Goal: Task Accomplishment & Management: Complete application form

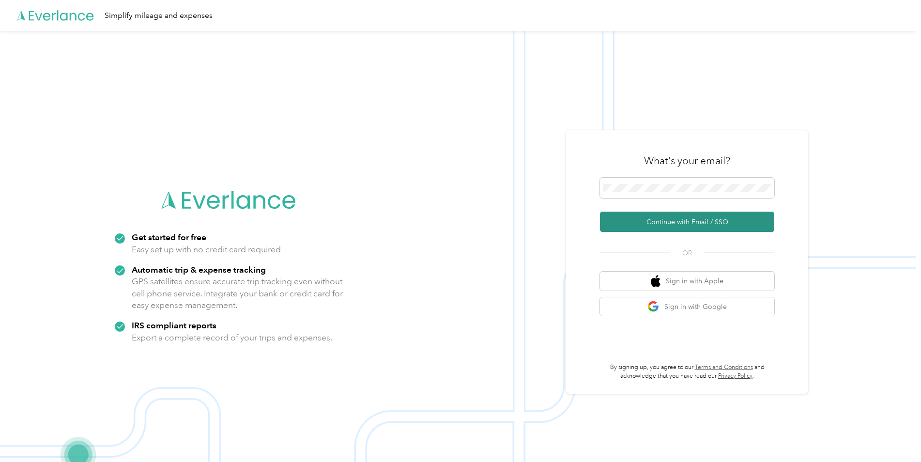
click at [704, 220] on button "Continue with Email / SSO" at bounding box center [687, 222] width 174 height 20
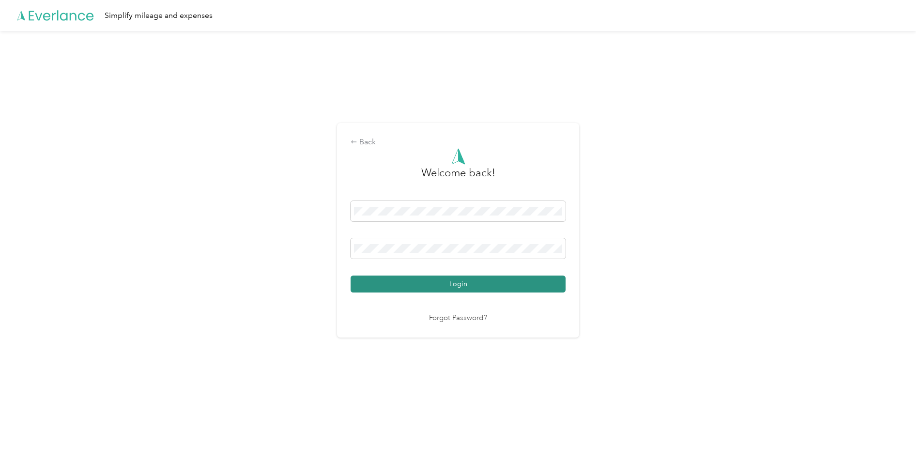
click at [494, 286] on button "Login" at bounding box center [458, 283] width 215 height 17
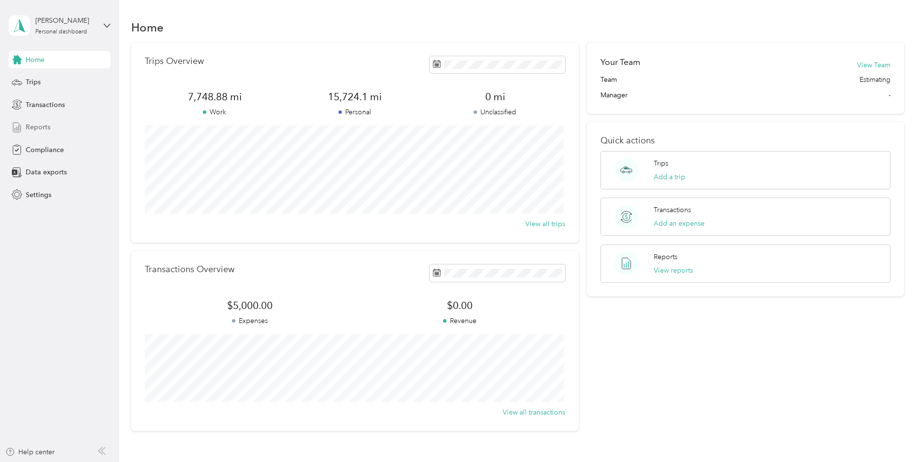
click at [37, 129] on span "Reports" at bounding box center [38, 127] width 25 height 10
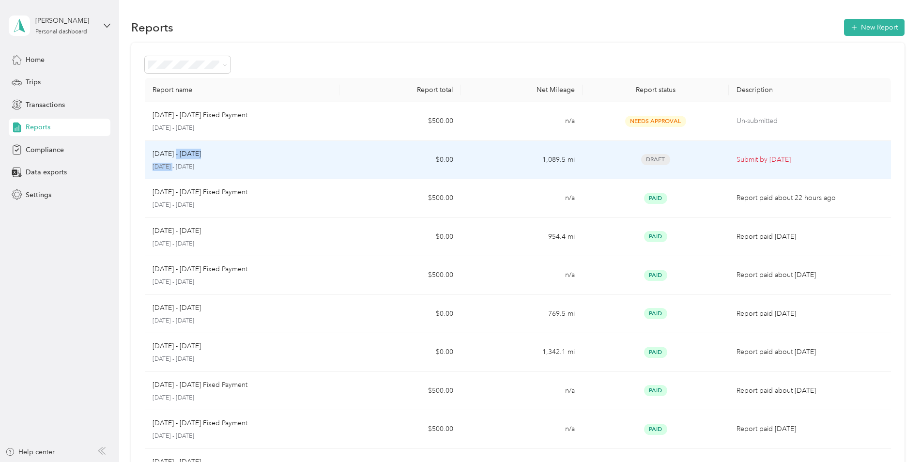
click at [174, 160] on div "[DATE] - [DATE] [DATE] - [DATE]" at bounding box center [242, 160] width 179 height 23
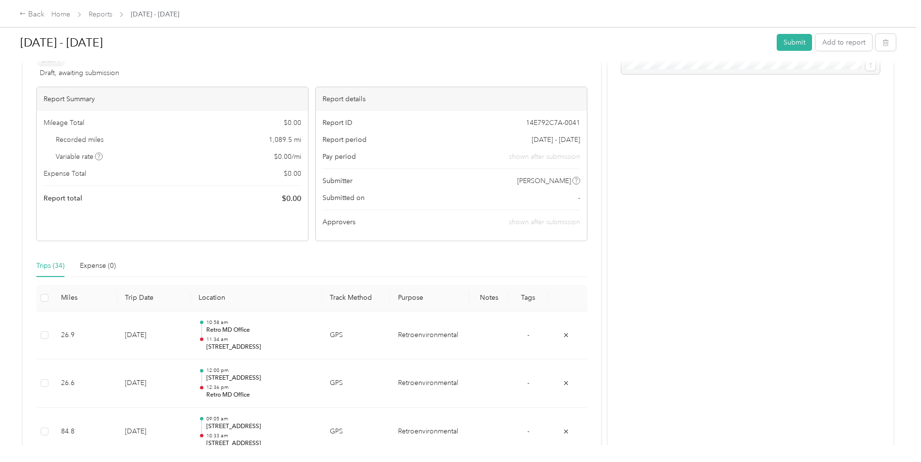
scroll to position [194, 0]
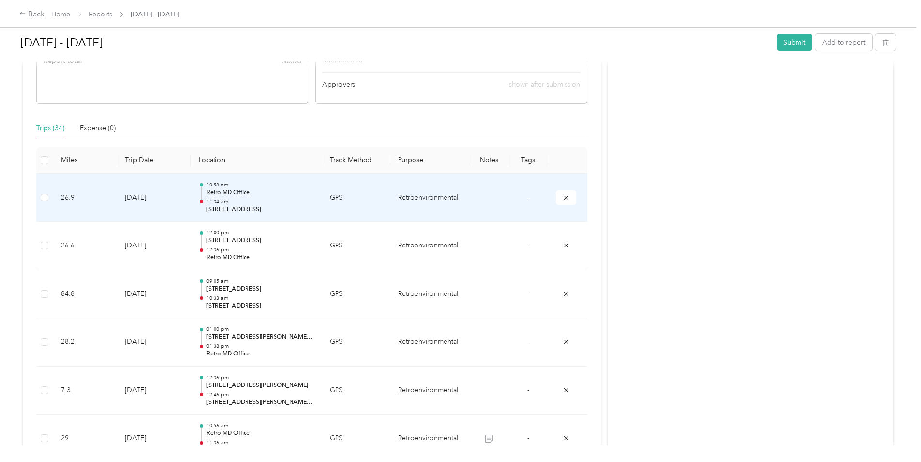
click at [488, 196] on td at bounding box center [488, 198] width 39 height 48
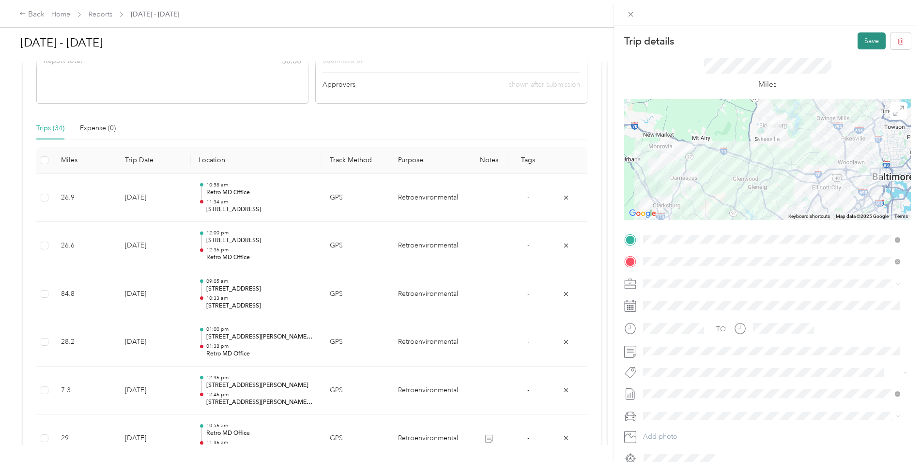
click at [863, 41] on button "Save" at bounding box center [871, 40] width 28 height 17
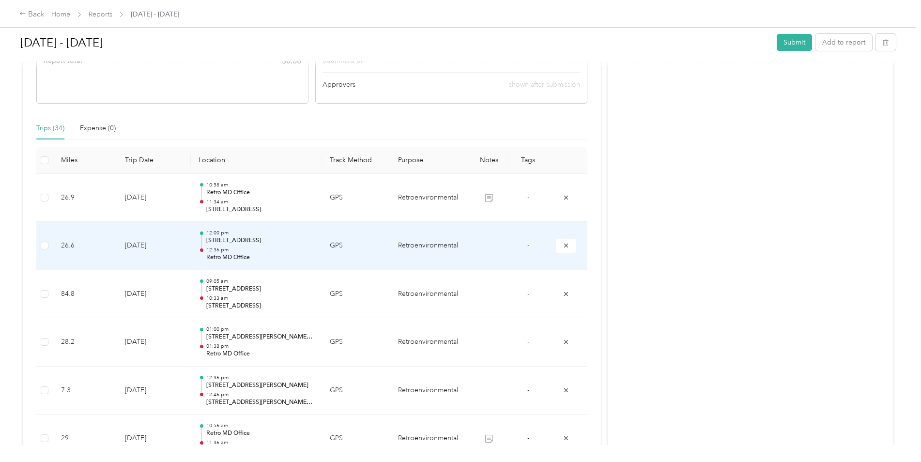
click at [484, 245] on td at bounding box center [488, 246] width 39 height 48
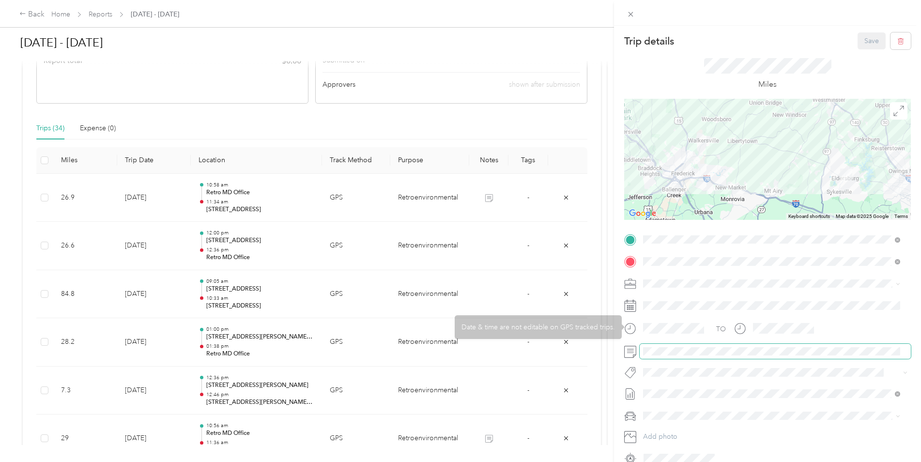
drag, startPoint x: 656, startPoint y: 357, endPoint x: 664, endPoint y: 343, distance: 15.4
click at [656, 356] on span at bounding box center [775, 351] width 271 height 15
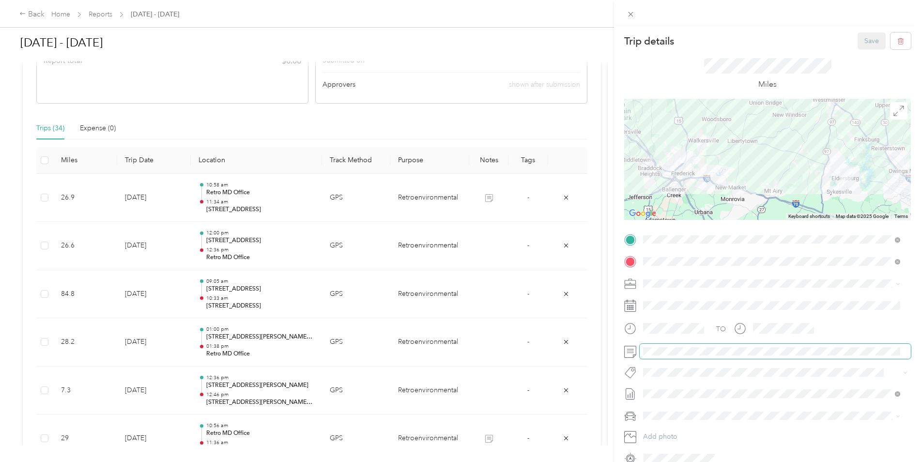
click at [664, 344] on span at bounding box center [775, 351] width 271 height 15
click at [860, 44] on button "Save" at bounding box center [871, 40] width 28 height 17
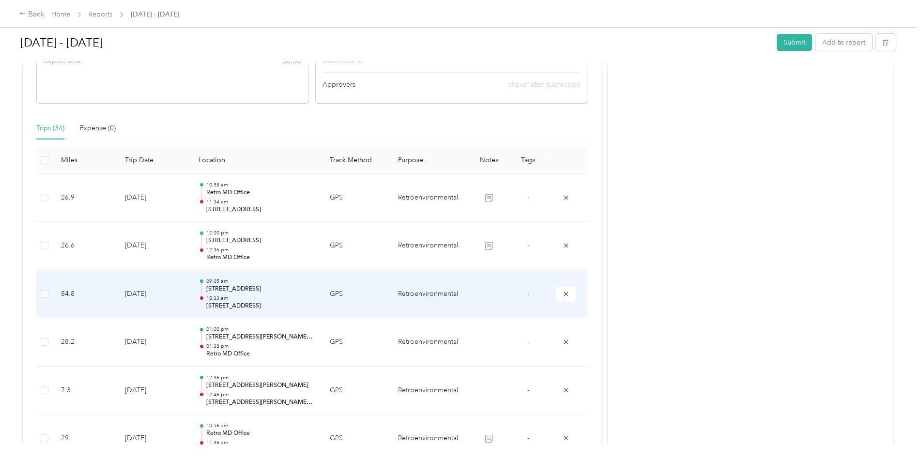
click at [491, 293] on td at bounding box center [488, 294] width 39 height 48
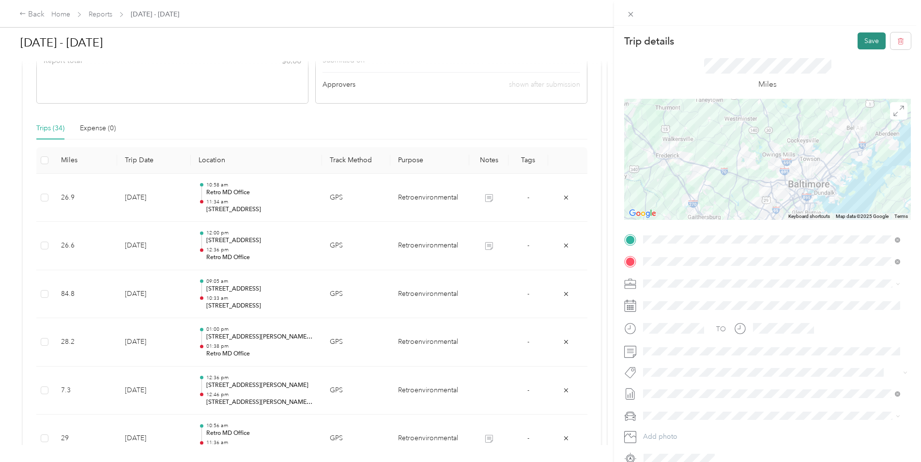
click at [857, 43] on button "Save" at bounding box center [871, 40] width 28 height 17
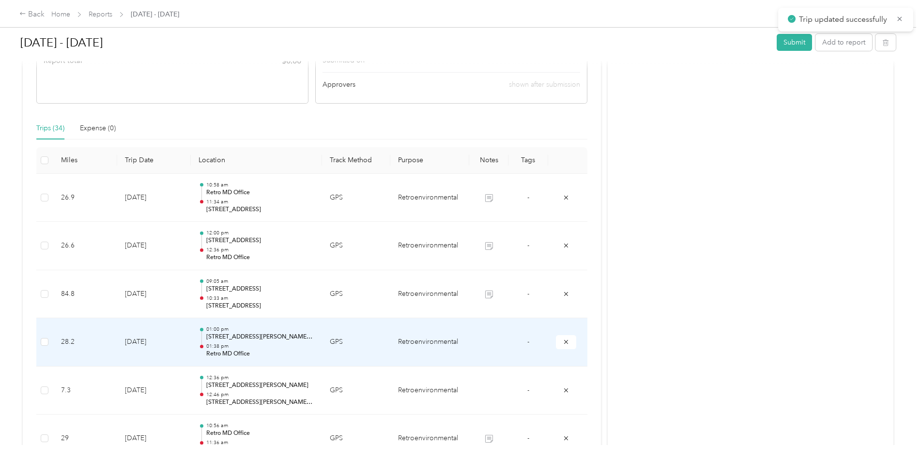
scroll to position [242, 0]
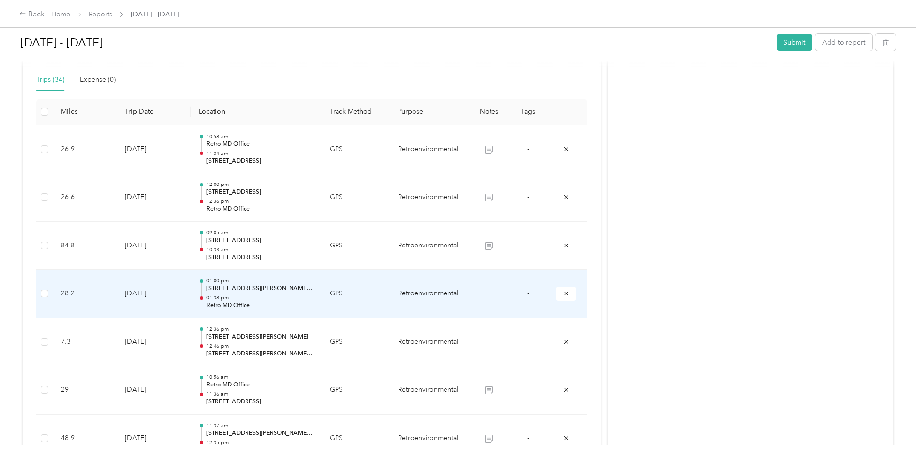
click at [485, 291] on td at bounding box center [488, 294] width 39 height 48
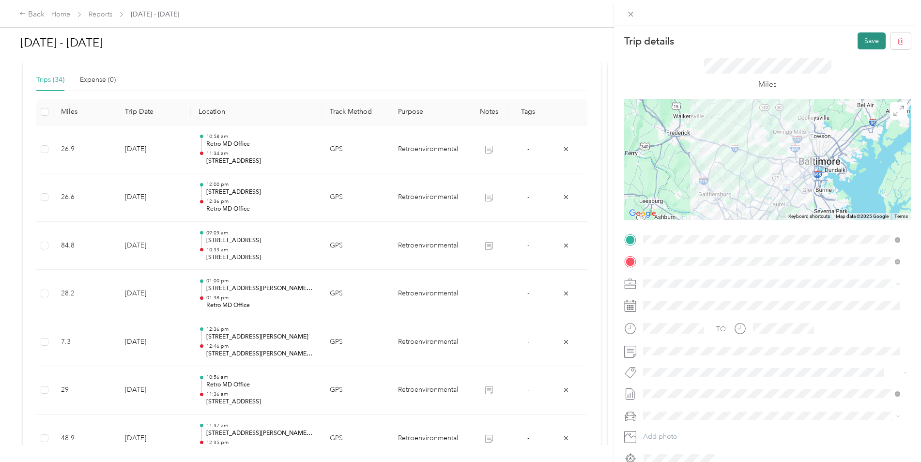
click at [861, 42] on button "Save" at bounding box center [871, 40] width 28 height 17
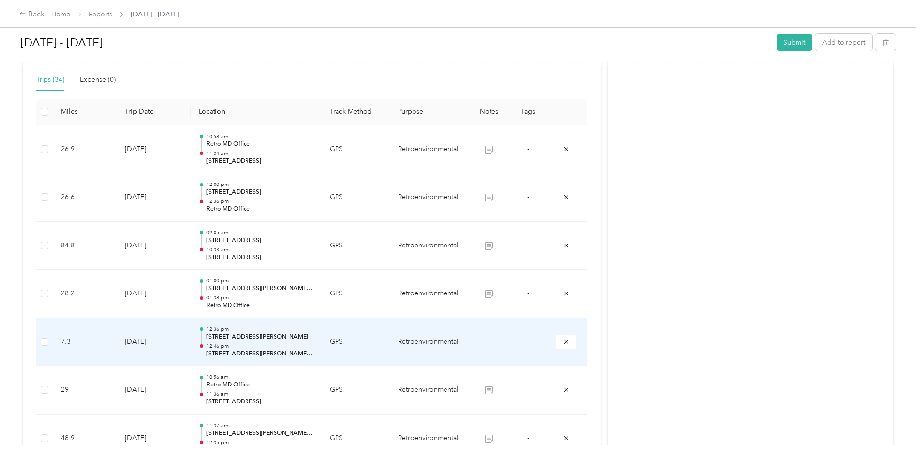
click at [488, 339] on td at bounding box center [488, 342] width 39 height 48
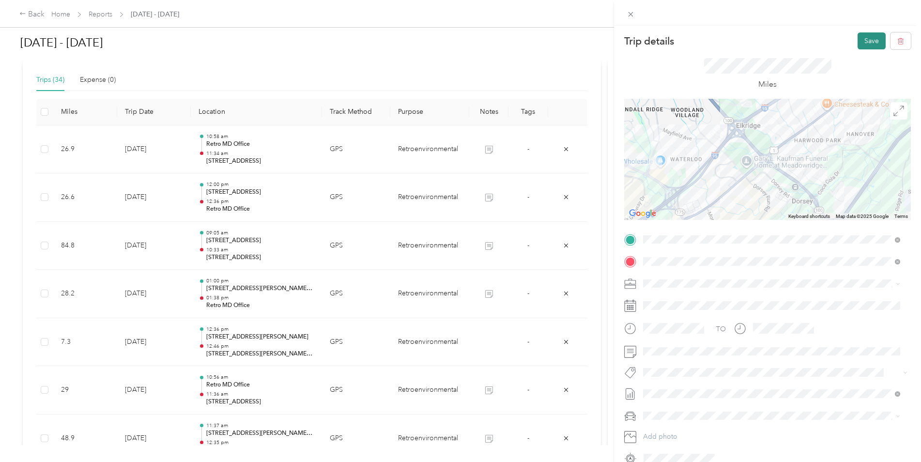
click at [859, 43] on button "Save" at bounding box center [871, 40] width 28 height 17
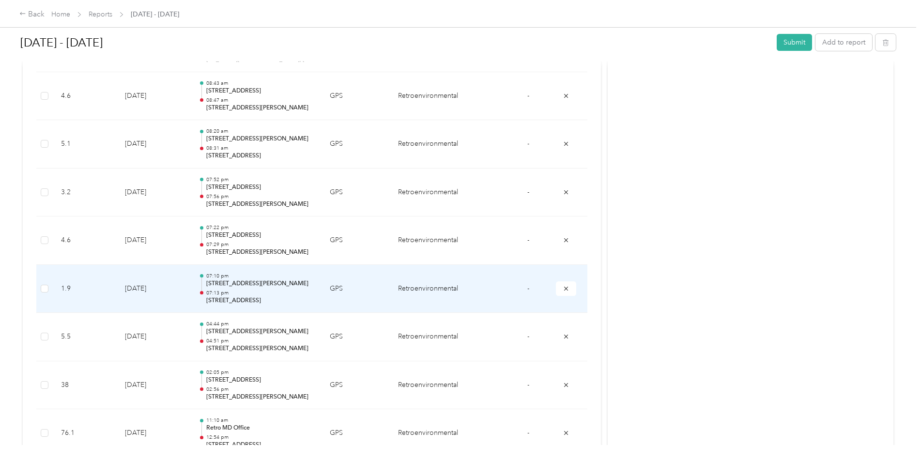
scroll to position [1632, 0]
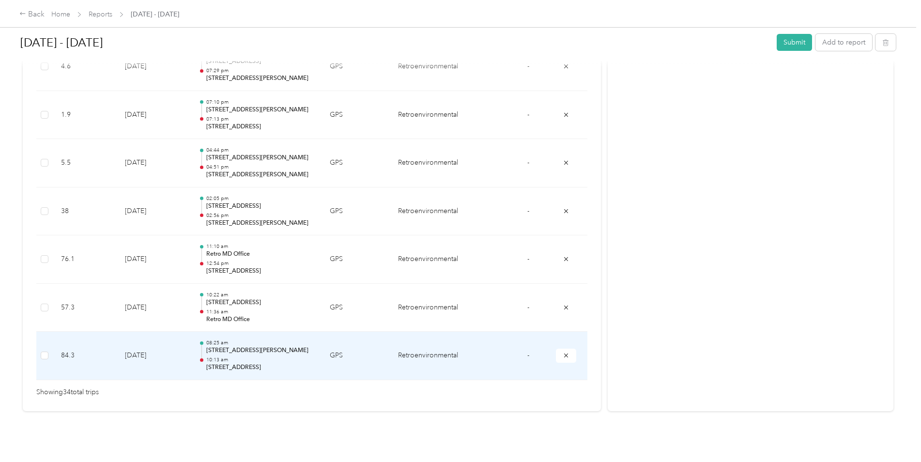
click at [234, 363] on p "[STREET_ADDRESS]" at bounding box center [260, 367] width 108 height 9
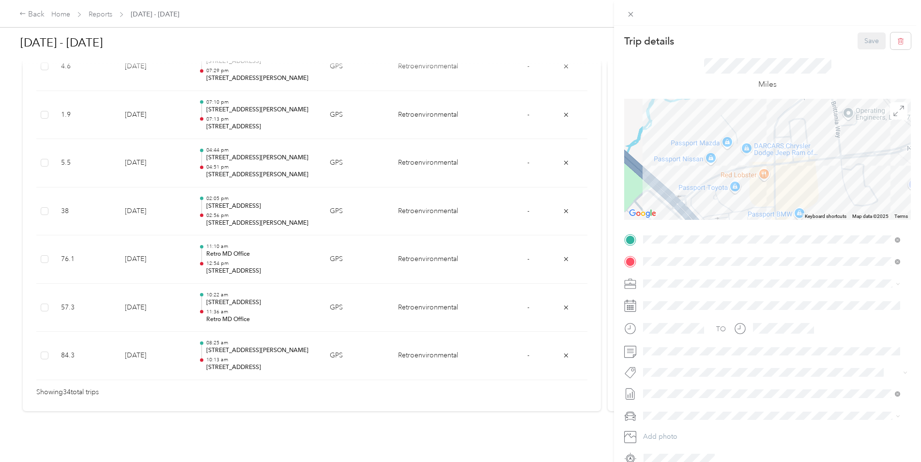
drag, startPoint x: 727, startPoint y: 207, endPoint x: 665, endPoint y: 182, distance: 67.1
click at [665, 182] on div at bounding box center [767, 159] width 287 height 121
click at [386, 436] on div "Trip details Save This trip cannot be edited because it is either under review,…" at bounding box center [460, 231] width 921 height 462
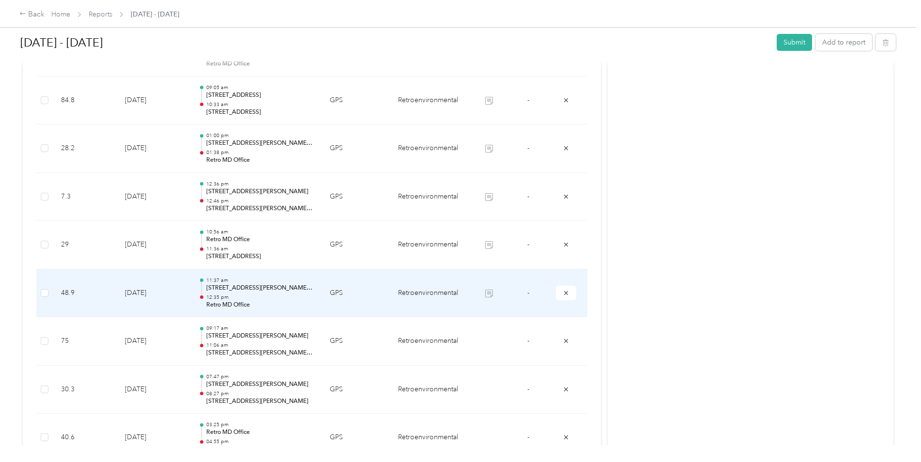
scroll to position [436, 0]
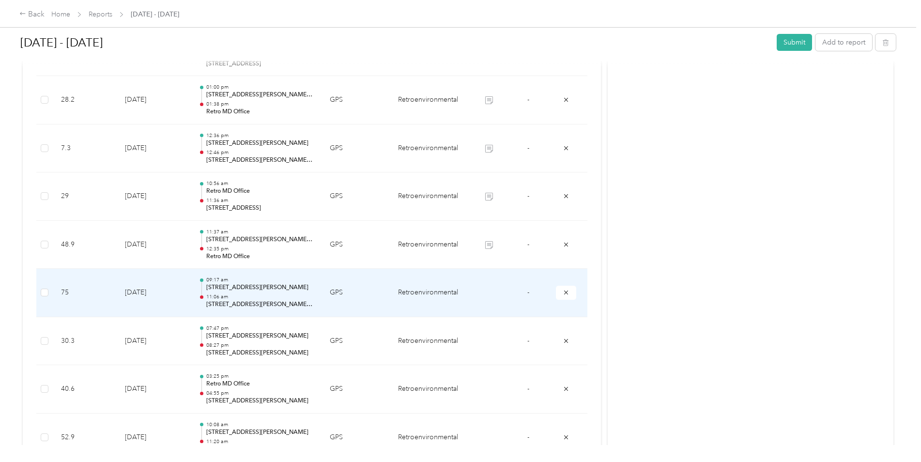
click at [489, 292] on td at bounding box center [488, 293] width 39 height 48
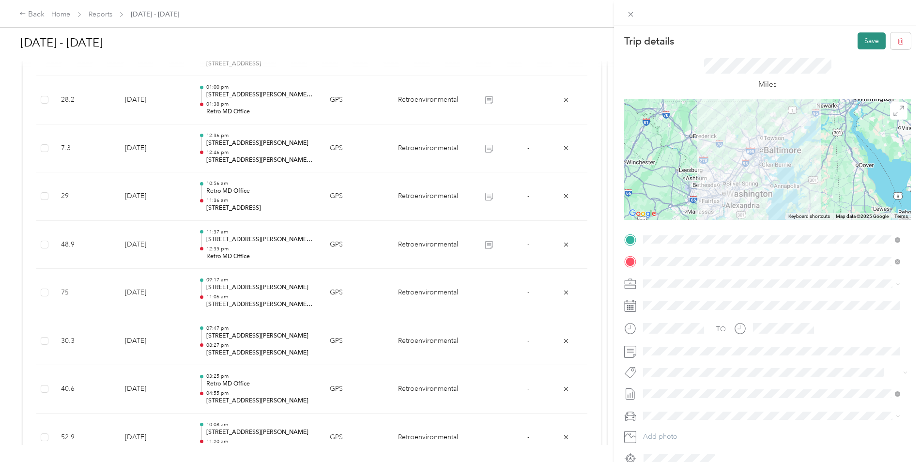
click at [864, 40] on button "Save" at bounding box center [871, 40] width 28 height 17
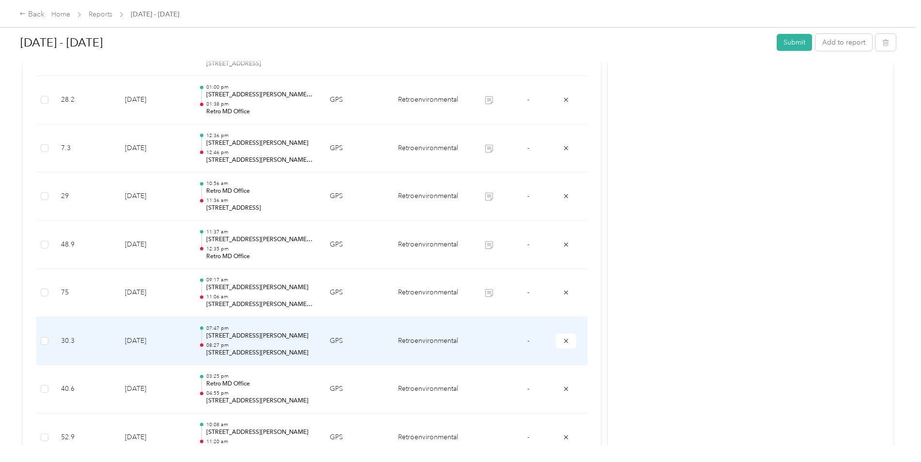
click at [488, 341] on td at bounding box center [488, 341] width 39 height 48
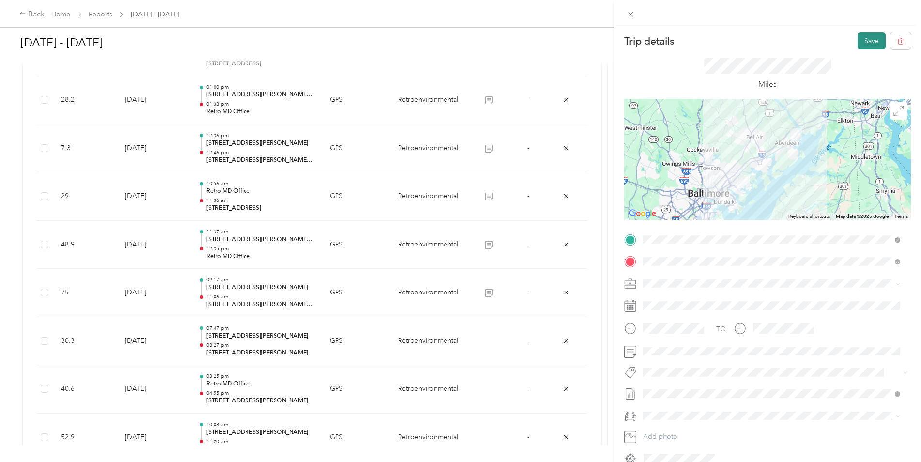
click at [863, 44] on button "Save" at bounding box center [871, 40] width 28 height 17
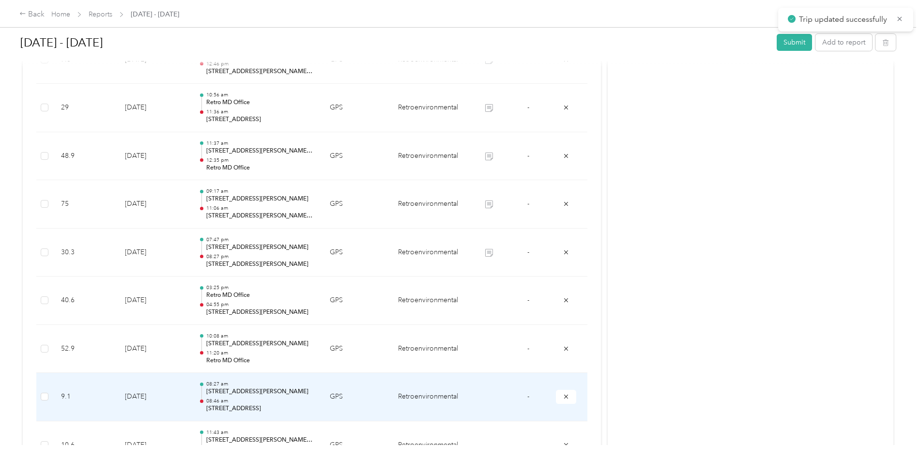
scroll to position [533, 0]
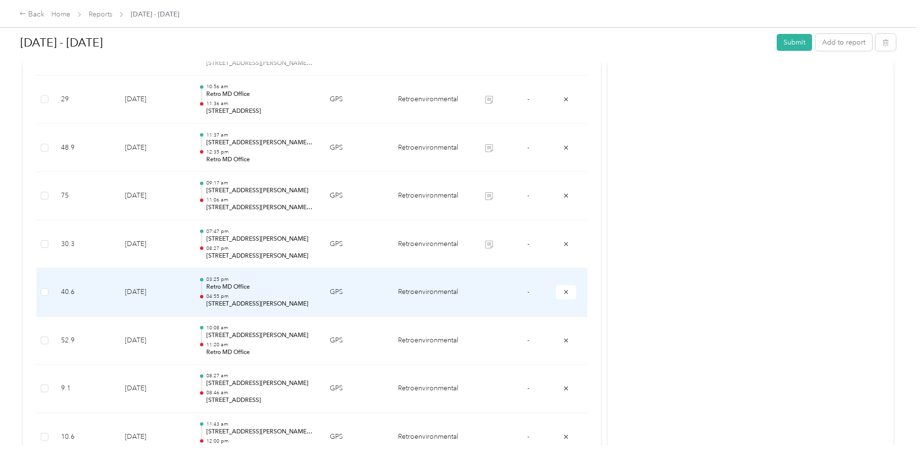
click at [489, 289] on td at bounding box center [488, 292] width 39 height 48
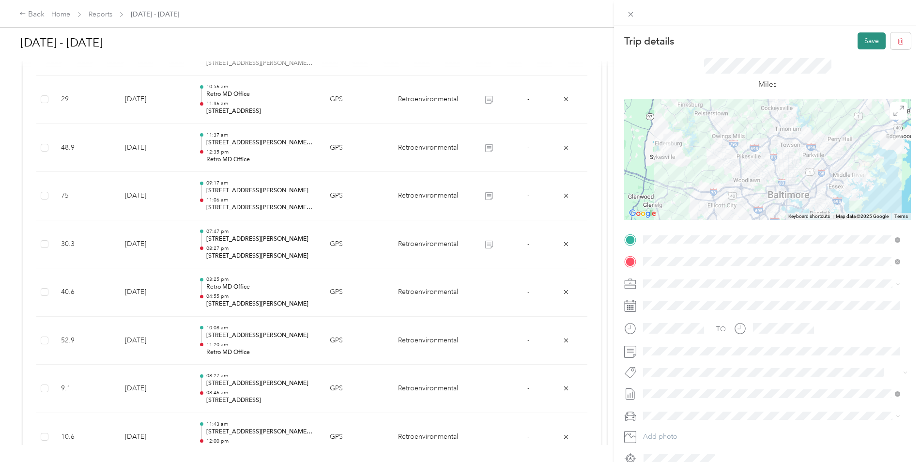
click at [862, 41] on button "Save" at bounding box center [871, 40] width 28 height 17
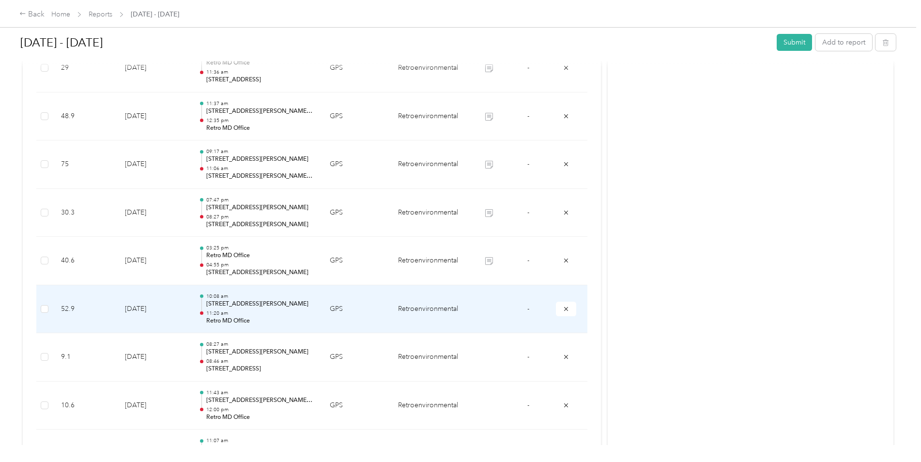
scroll to position [581, 0]
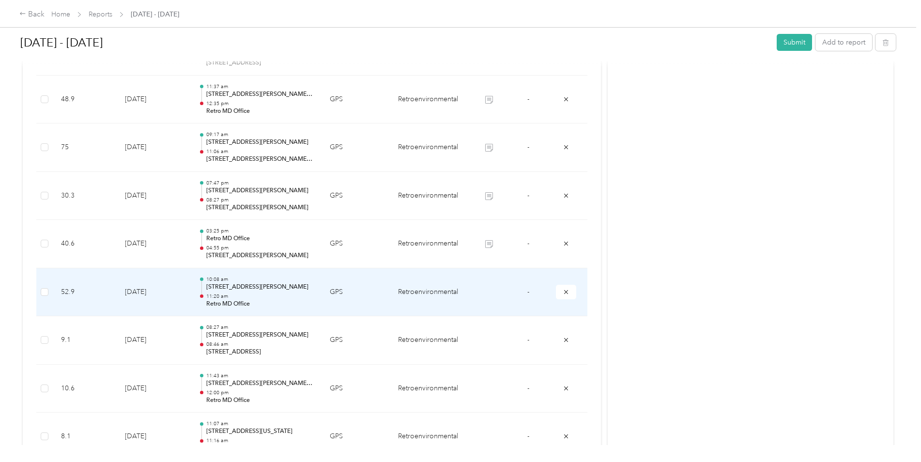
click at [488, 290] on td at bounding box center [488, 292] width 39 height 48
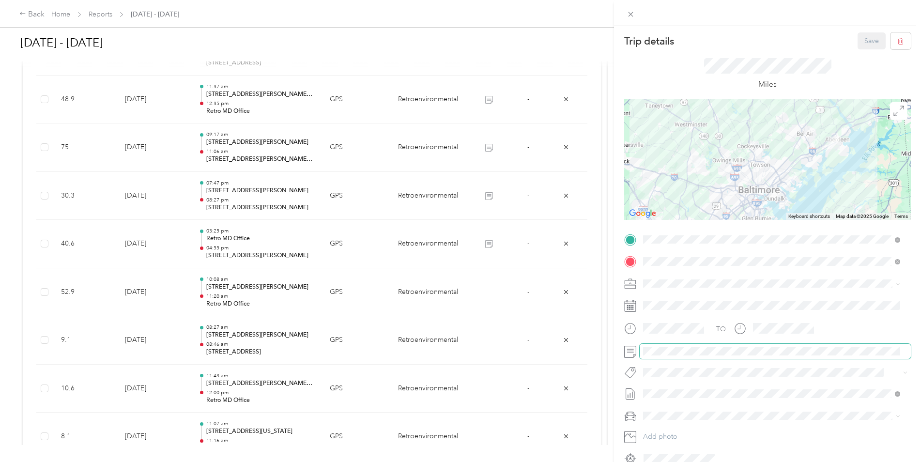
click at [666, 351] on span at bounding box center [775, 351] width 271 height 15
click at [860, 39] on button "Save" at bounding box center [871, 40] width 28 height 17
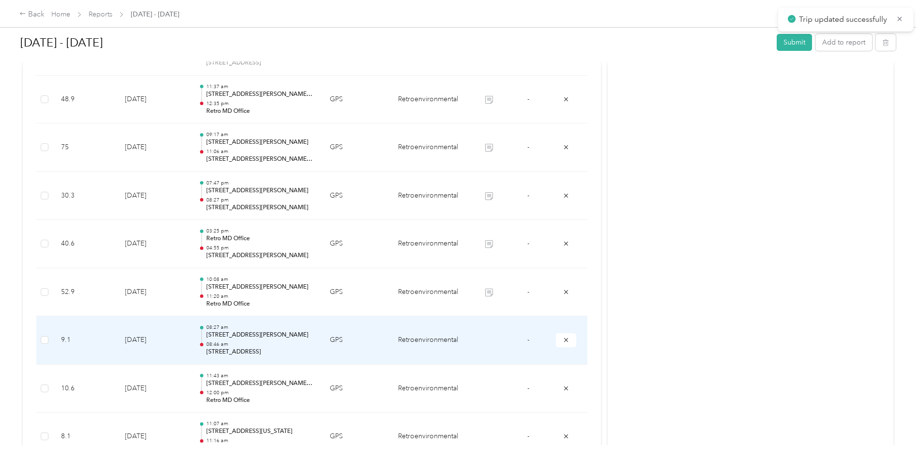
click at [486, 338] on td at bounding box center [488, 340] width 39 height 48
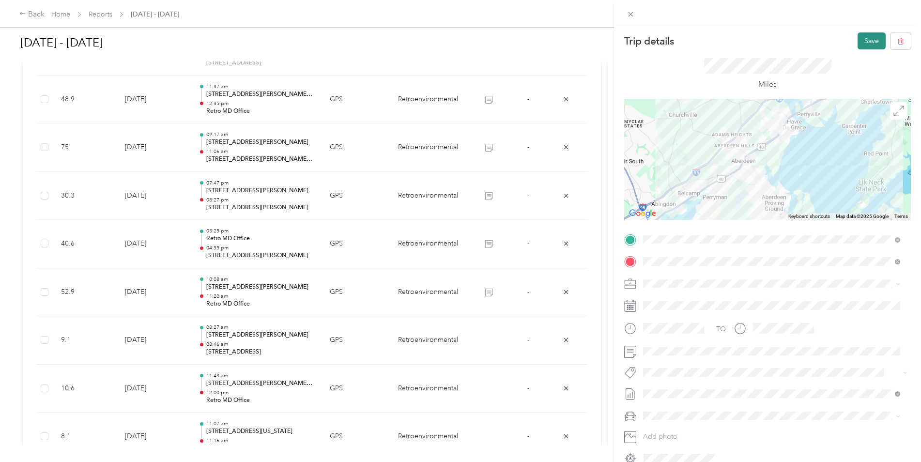
click at [867, 38] on button "Save" at bounding box center [871, 40] width 28 height 17
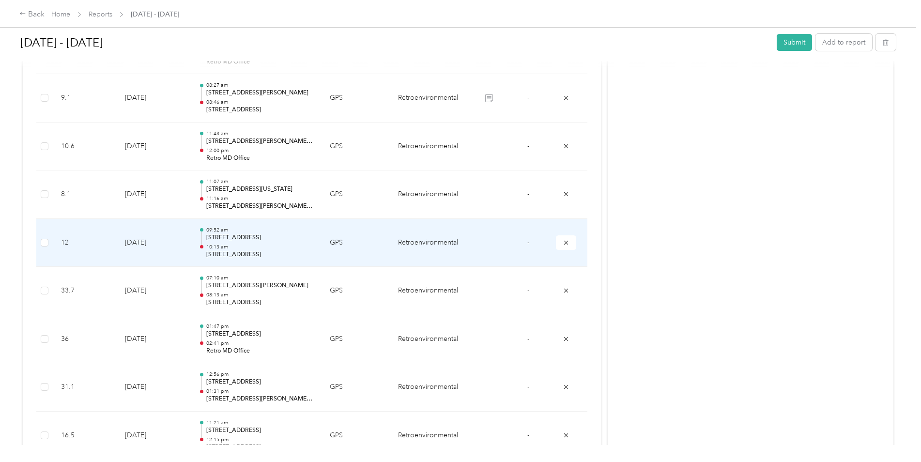
scroll to position [678, 0]
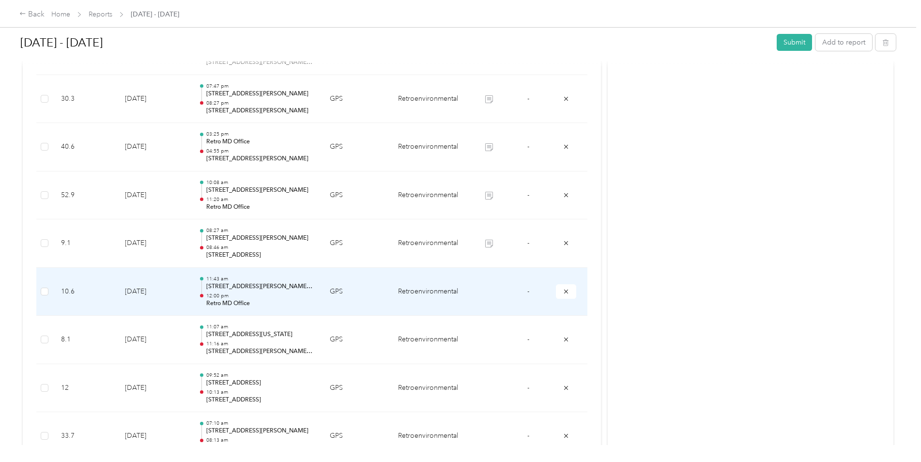
click at [493, 290] on td at bounding box center [488, 292] width 39 height 48
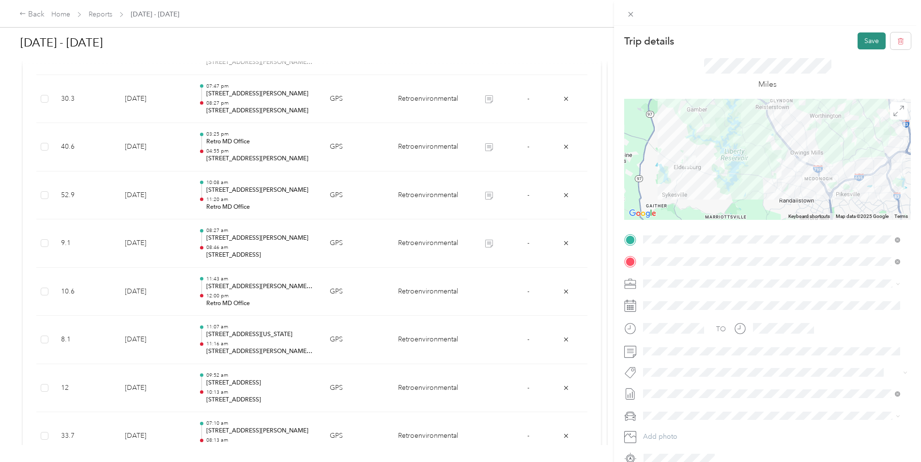
click at [862, 38] on button "Save" at bounding box center [871, 40] width 28 height 17
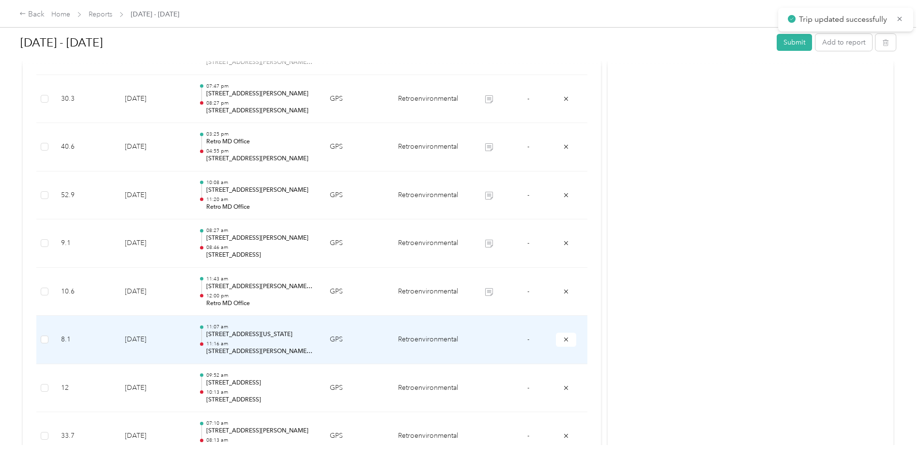
click at [491, 337] on td at bounding box center [488, 340] width 39 height 48
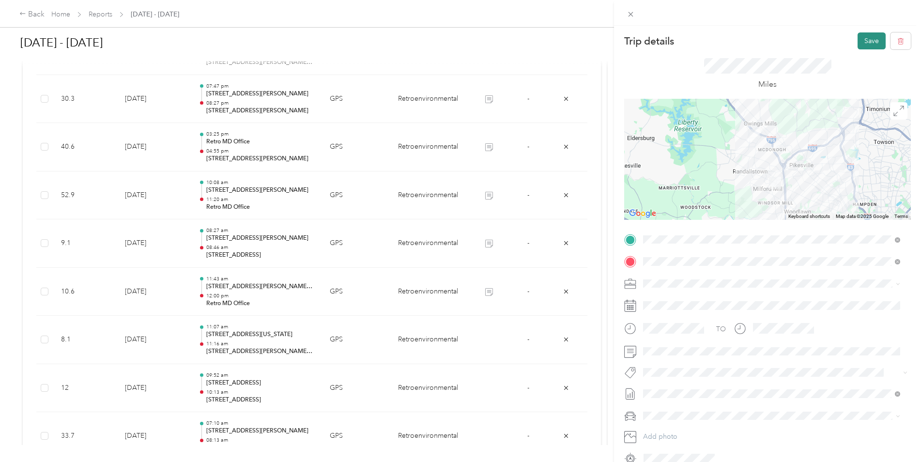
click at [863, 40] on button "Save" at bounding box center [871, 40] width 28 height 17
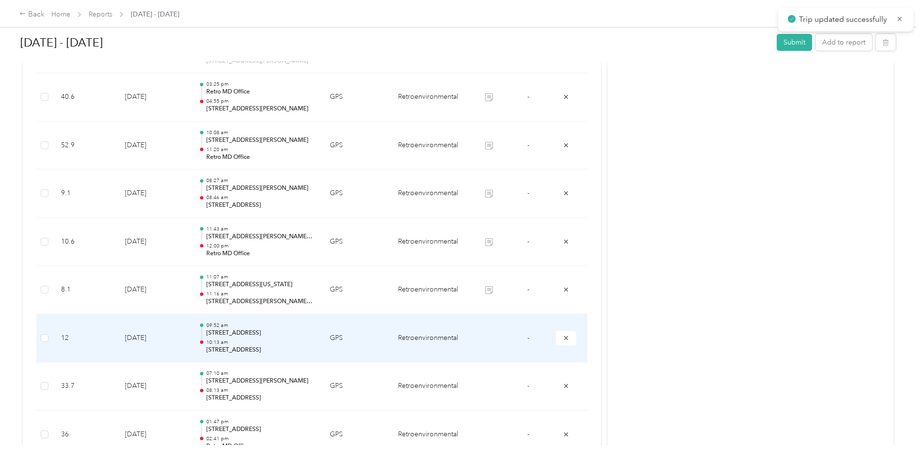
scroll to position [775, 0]
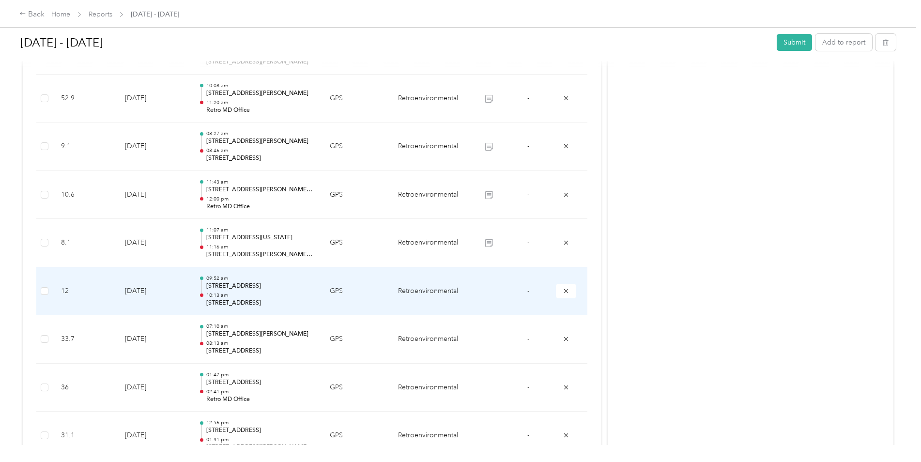
click at [488, 289] on td at bounding box center [488, 291] width 39 height 48
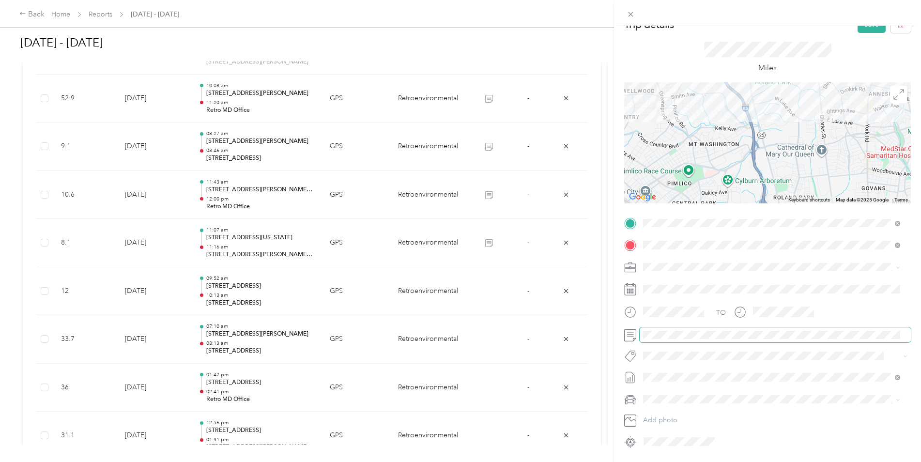
scroll to position [0, 0]
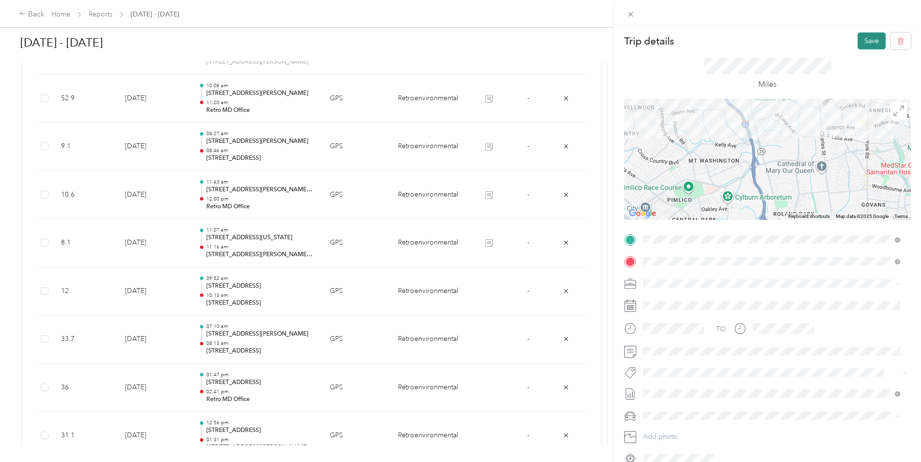
click at [872, 34] on button "Save" at bounding box center [871, 40] width 28 height 17
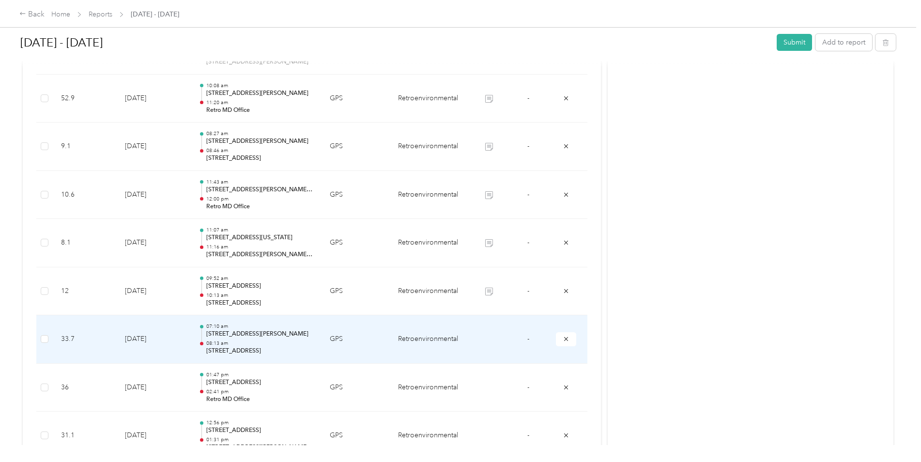
click at [485, 336] on td at bounding box center [488, 339] width 39 height 48
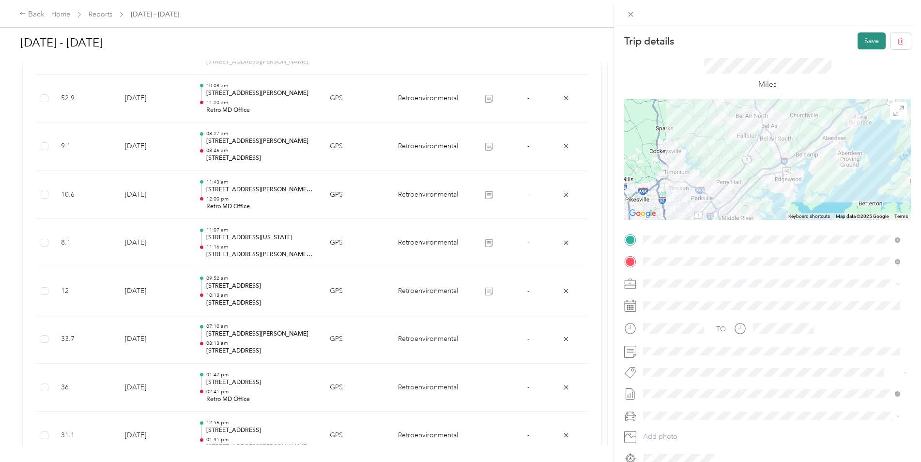
click at [866, 40] on button "Save" at bounding box center [871, 40] width 28 height 17
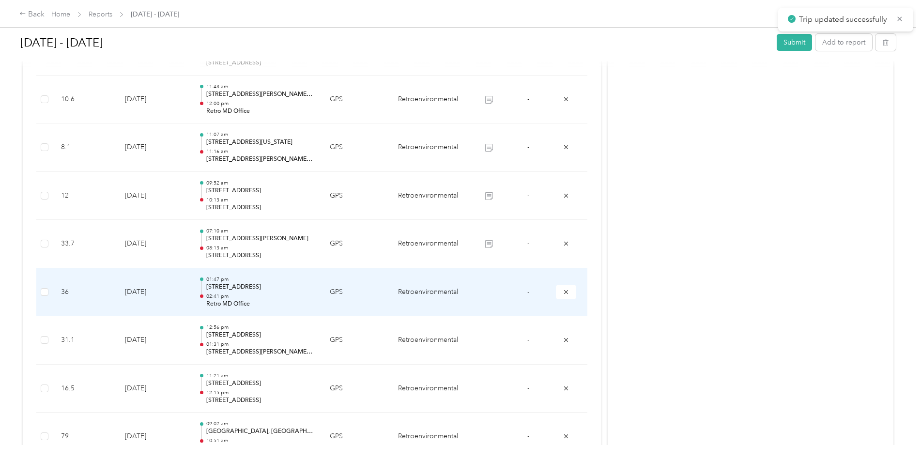
scroll to position [871, 0]
click at [489, 285] on td at bounding box center [488, 291] width 39 height 48
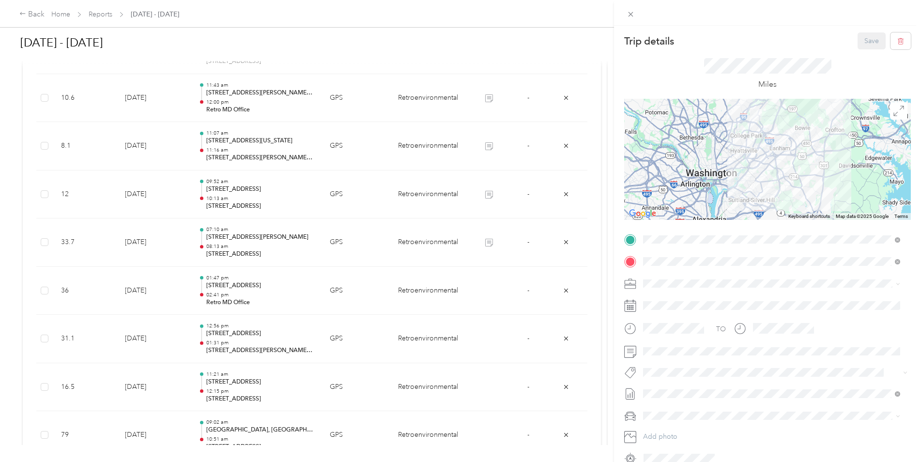
click at [738, 65] on div "Trip details Save This trip cannot be edited because it is either under review,…" at bounding box center [767, 248] width 287 height 433
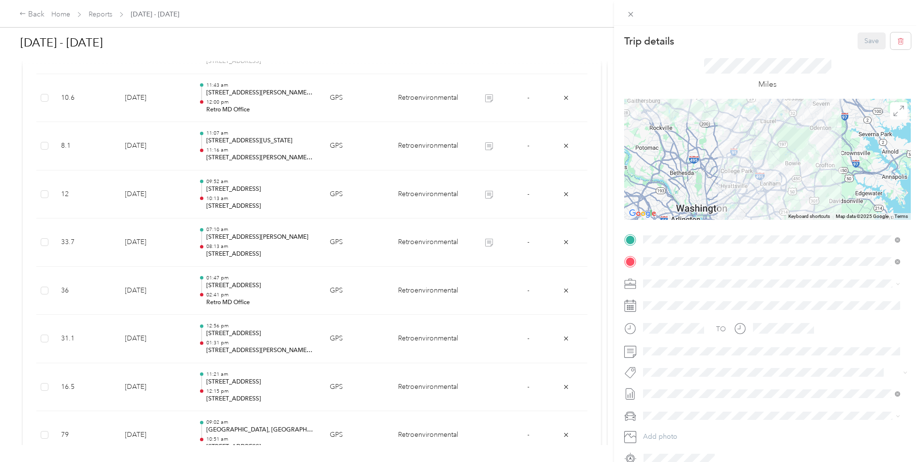
drag, startPoint x: 725, startPoint y: 149, endPoint x: 713, endPoint y: 203, distance: 56.0
click at [713, 203] on div at bounding box center [767, 159] width 287 height 121
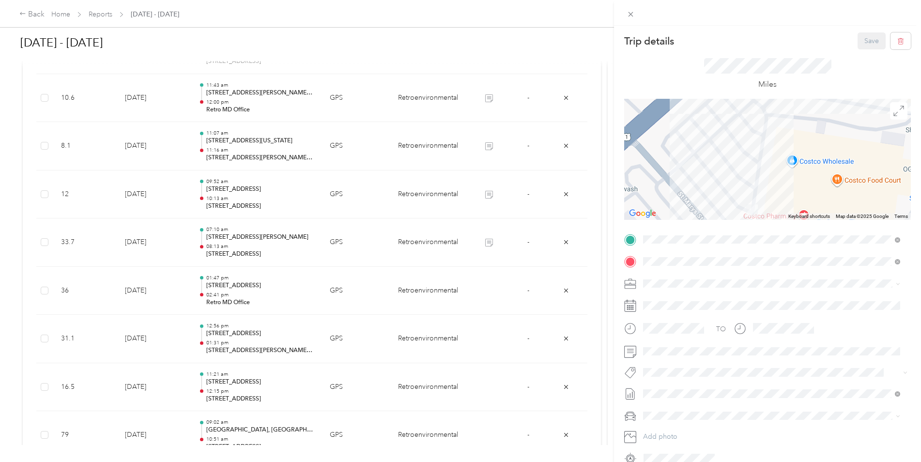
drag, startPoint x: 719, startPoint y: 119, endPoint x: 725, endPoint y: 187, distance: 68.5
click at [725, 187] on div at bounding box center [767, 159] width 287 height 121
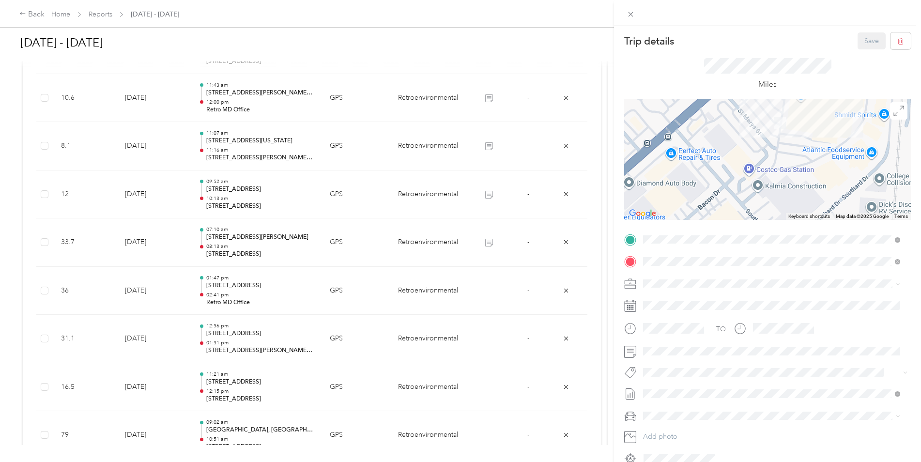
drag, startPoint x: 743, startPoint y: 178, endPoint x: 763, endPoint y: 112, distance: 68.8
click at [763, 112] on div at bounding box center [767, 159] width 287 height 121
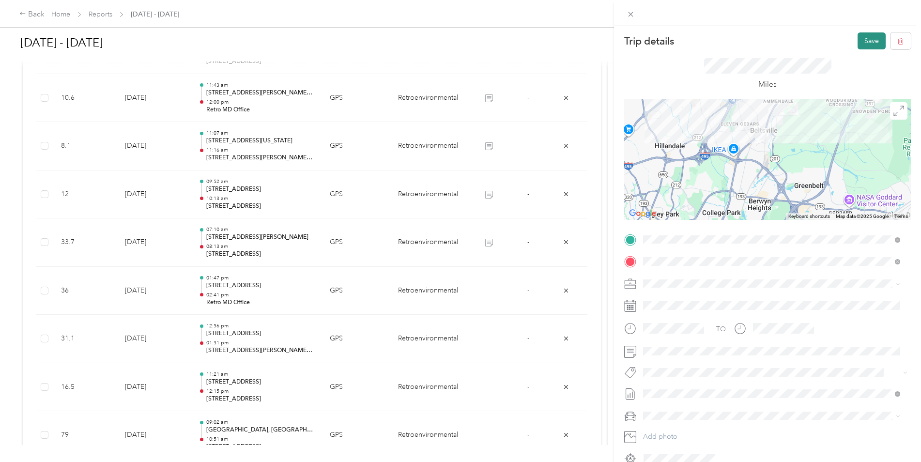
click at [863, 38] on button "Save" at bounding box center [871, 40] width 28 height 17
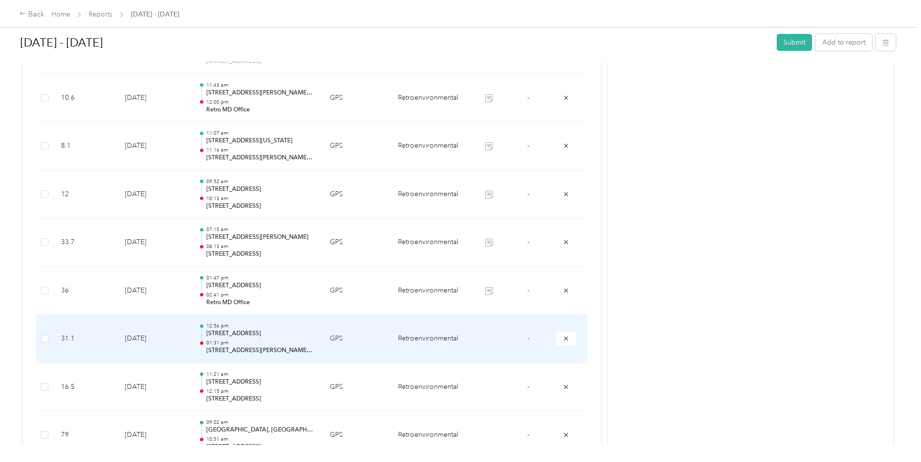
click at [484, 336] on td at bounding box center [488, 339] width 39 height 48
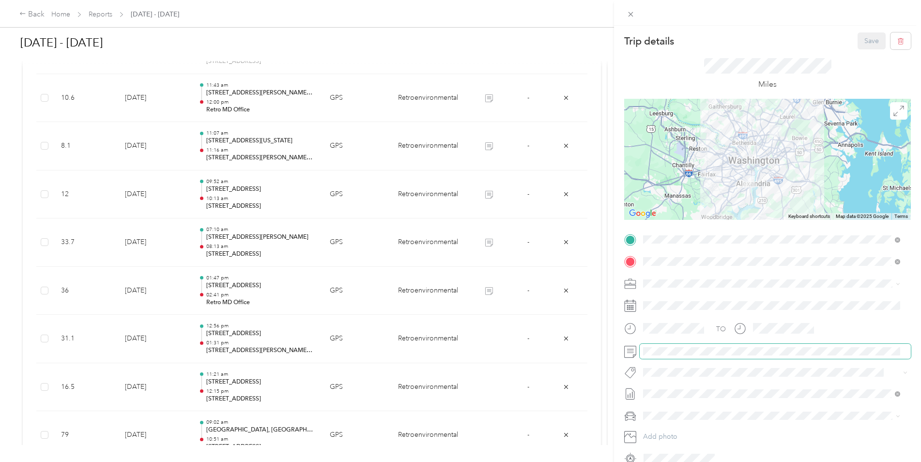
click at [665, 355] on span at bounding box center [775, 351] width 271 height 15
click at [868, 38] on button "Save" at bounding box center [871, 40] width 28 height 17
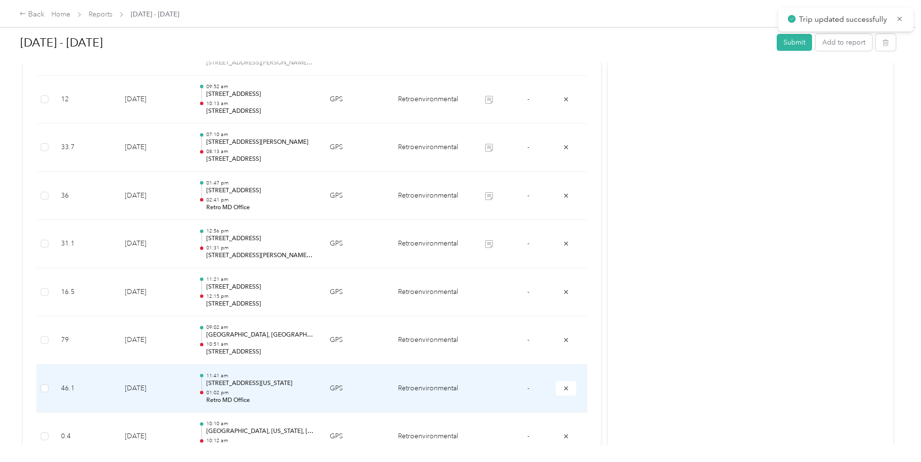
scroll to position [968, 0]
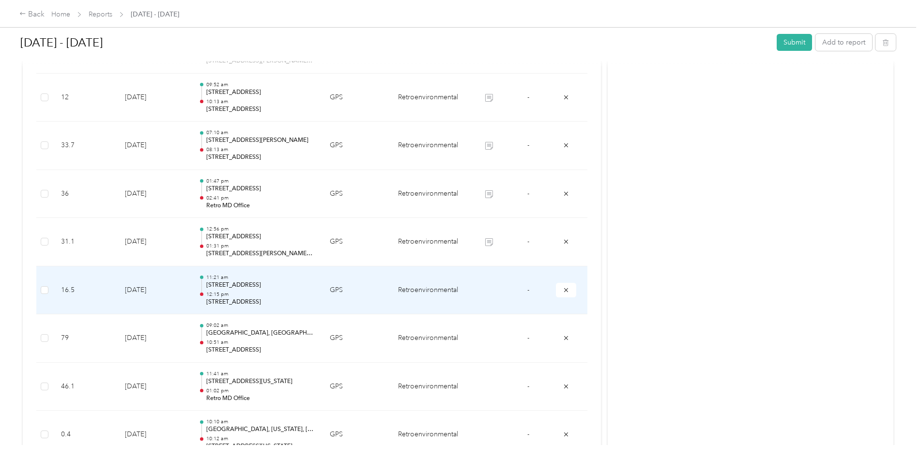
click at [494, 287] on td at bounding box center [488, 290] width 39 height 48
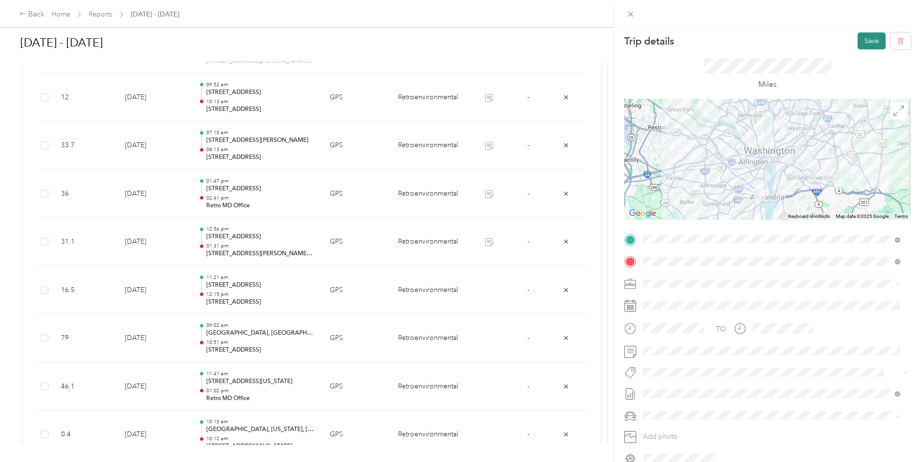
click at [860, 35] on button "Save" at bounding box center [871, 40] width 28 height 17
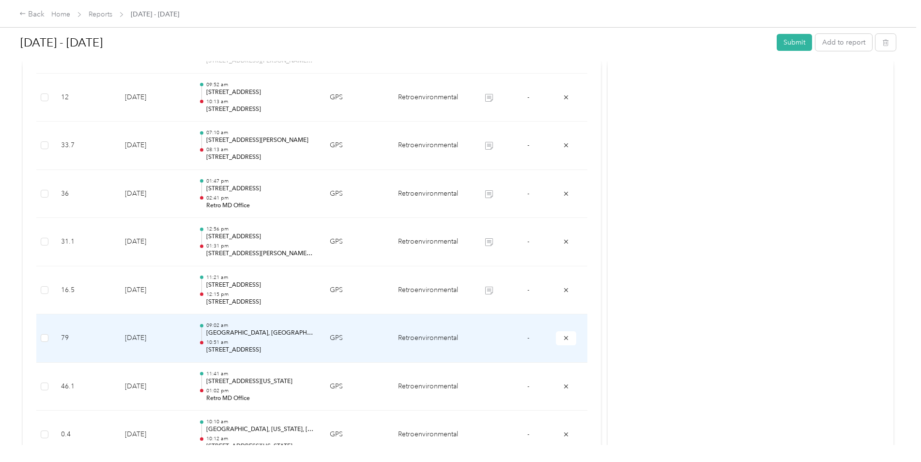
click at [488, 336] on td at bounding box center [488, 338] width 39 height 48
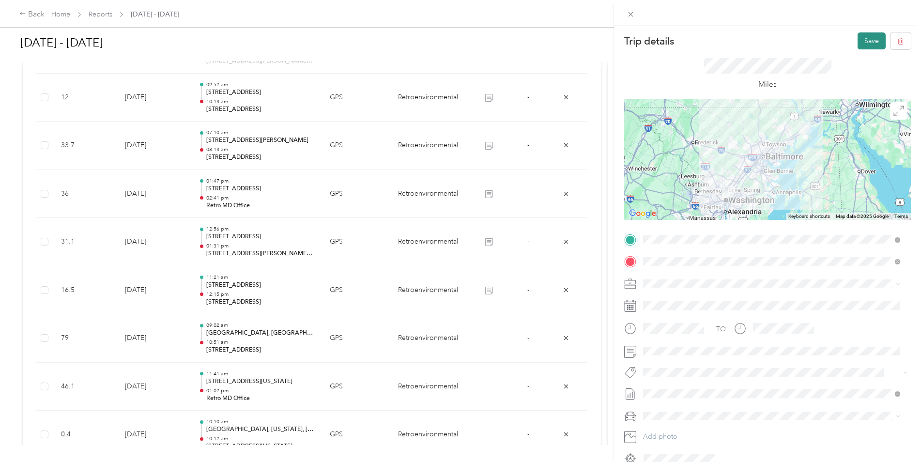
click at [861, 38] on button "Save" at bounding box center [871, 40] width 28 height 17
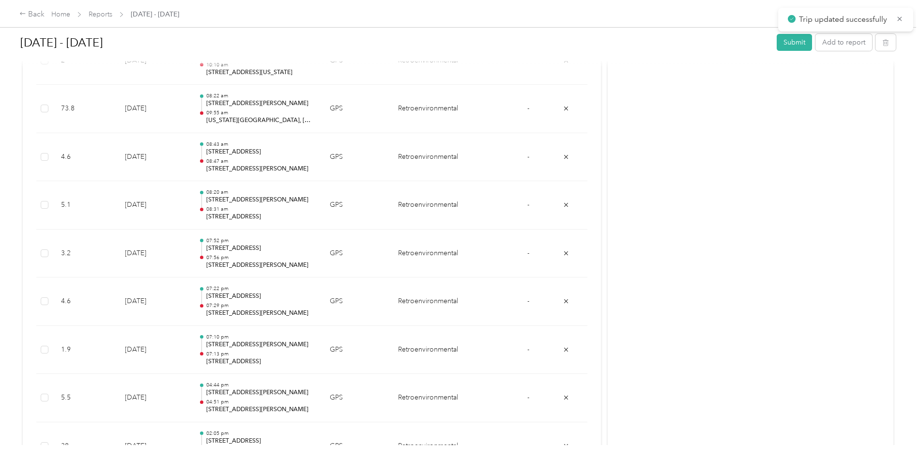
scroll to position [1148, 0]
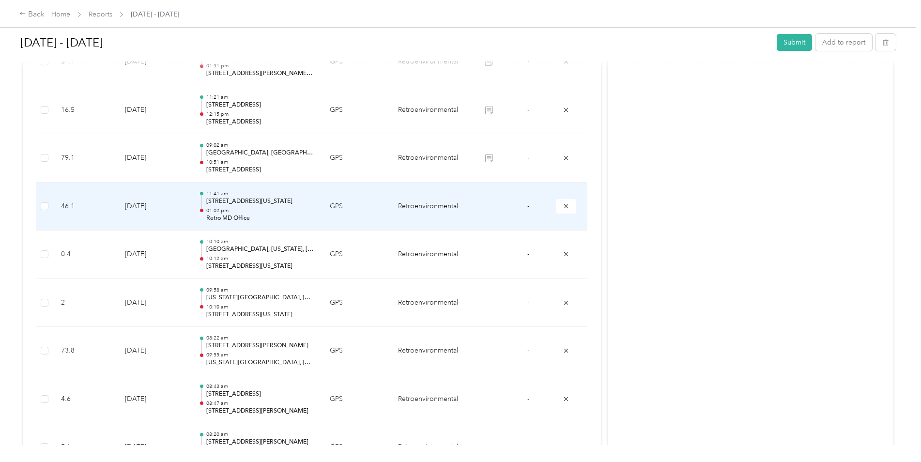
click at [489, 204] on td at bounding box center [488, 207] width 39 height 48
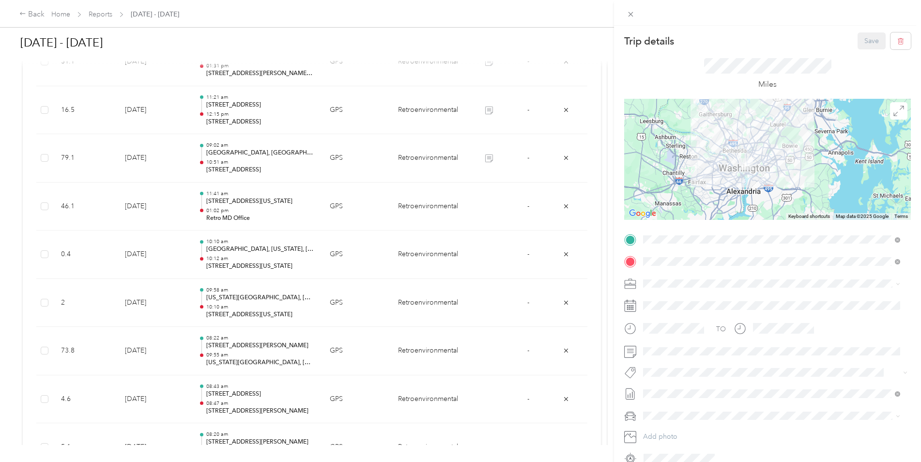
drag, startPoint x: 734, startPoint y: 202, endPoint x: 750, endPoint y: 135, distance: 69.2
click at [750, 135] on div at bounding box center [767, 159] width 287 height 121
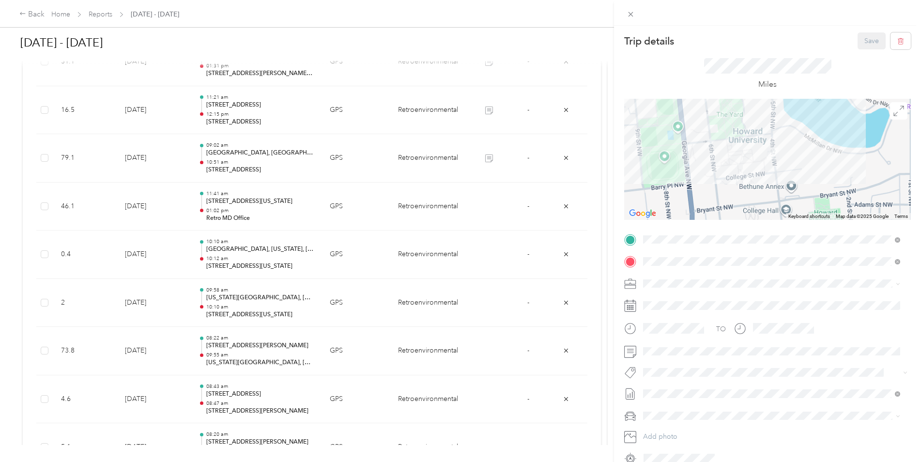
drag, startPoint x: 755, startPoint y: 112, endPoint x: 754, endPoint y: 178, distance: 65.9
click at [754, 178] on div at bounding box center [767, 159] width 287 height 121
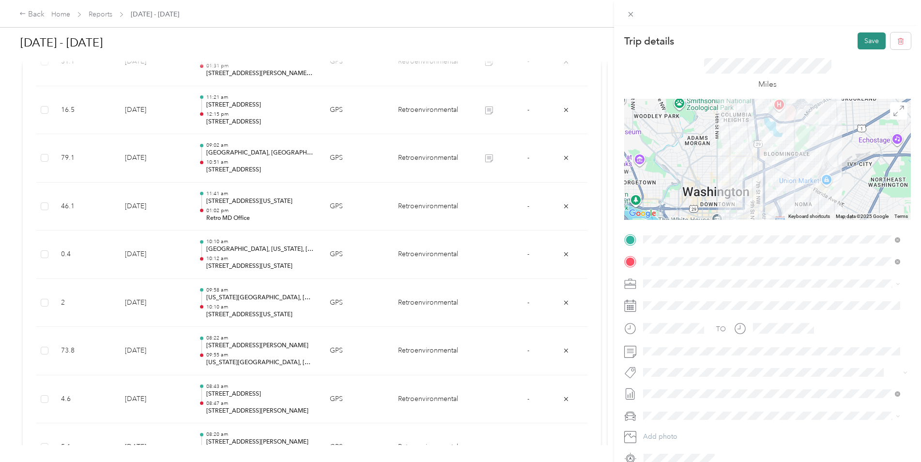
click at [860, 34] on button "Save" at bounding box center [871, 40] width 28 height 17
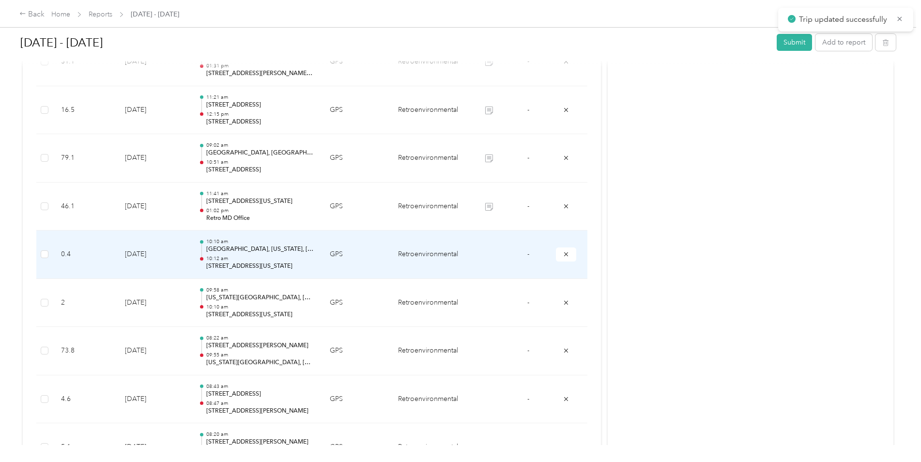
click at [489, 249] on td at bounding box center [488, 254] width 39 height 48
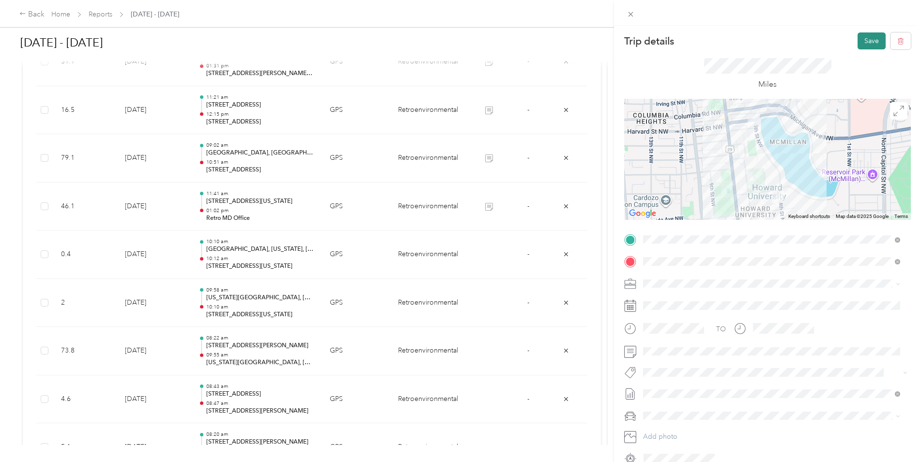
click at [869, 39] on button "Save" at bounding box center [871, 40] width 28 height 17
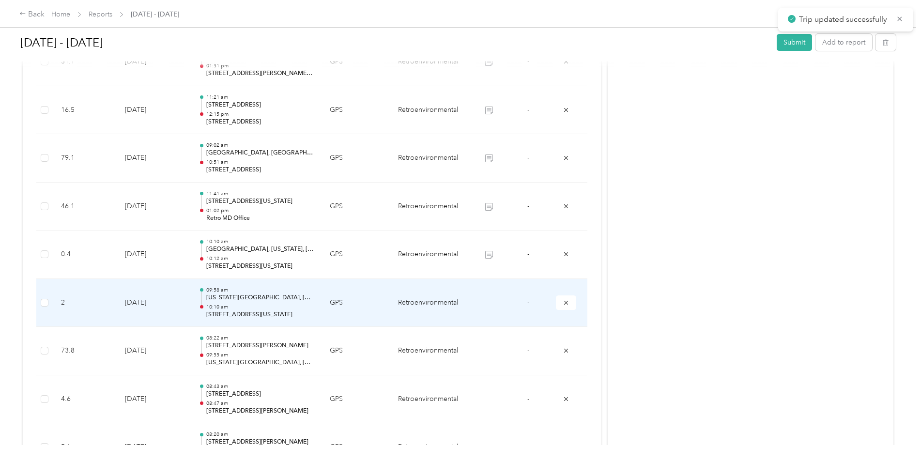
click at [489, 300] on td at bounding box center [488, 303] width 39 height 48
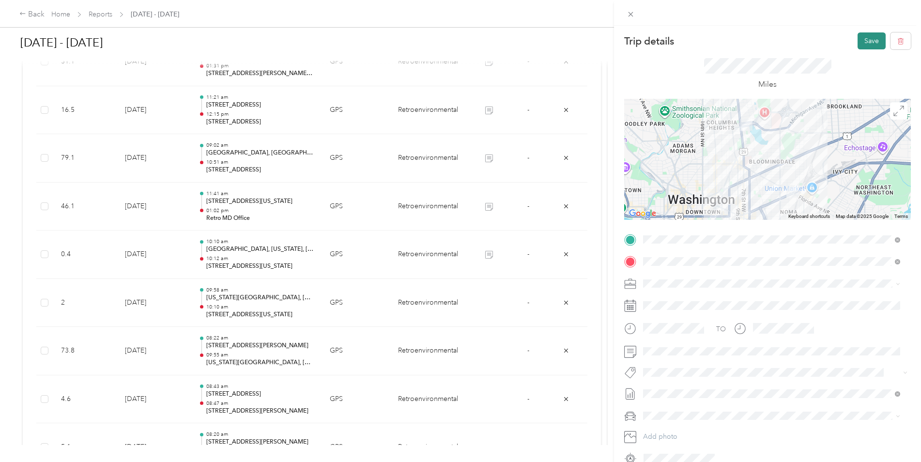
click at [866, 46] on button "Save" at bounding box center [871, 40] width 28 height 17
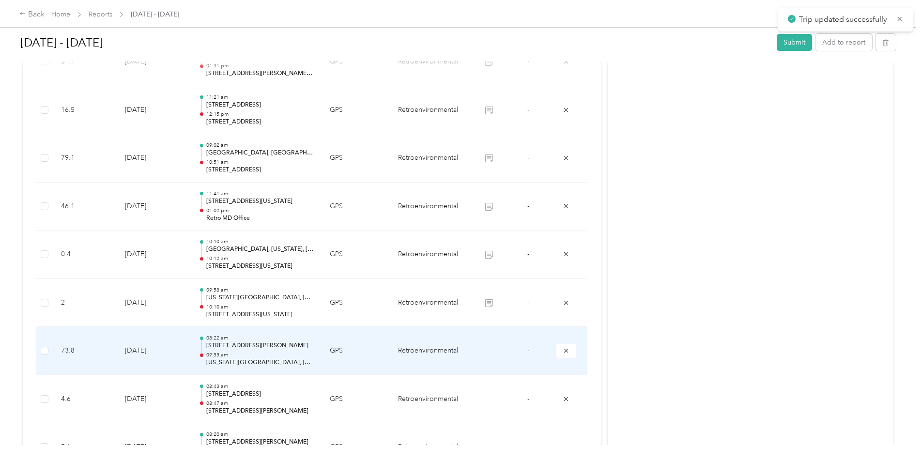
click at [483, 349] on td at bounding box center [488, 351] width 39 height 48
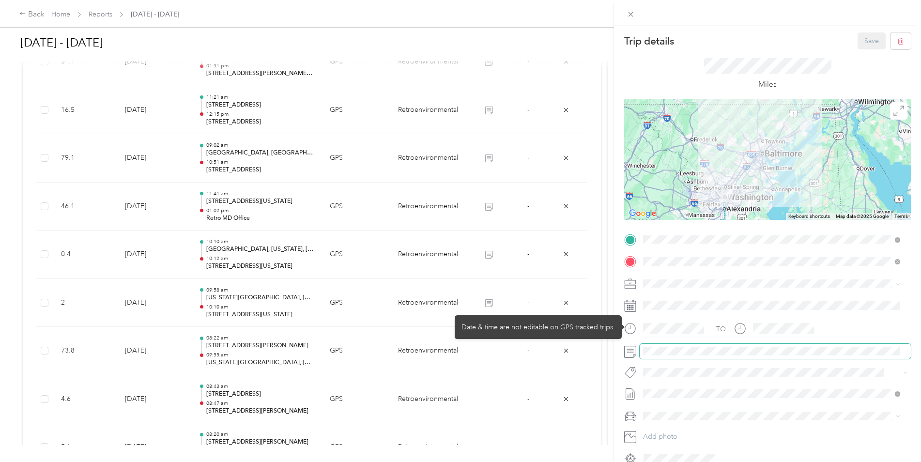
click at [680, 344] on span at bounding box center [775, 351] width 271 height 15
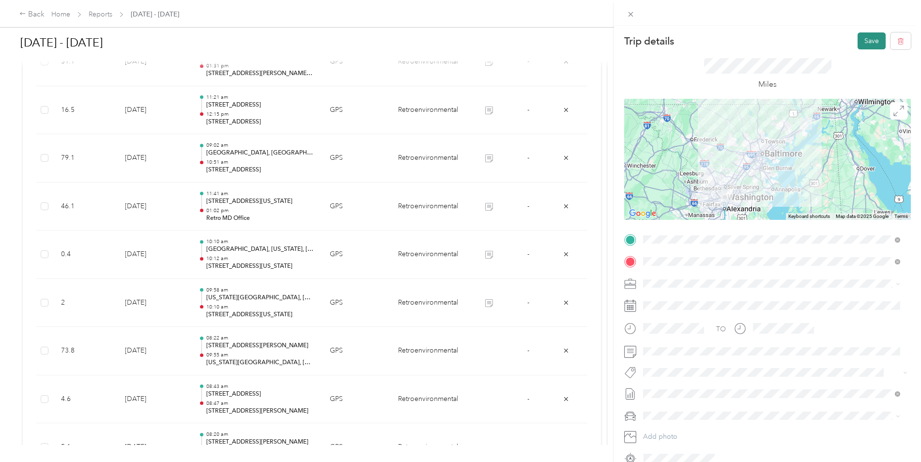
click at [871, 37] on button "Save" at bounding box center [871, 40] width 28 height 17
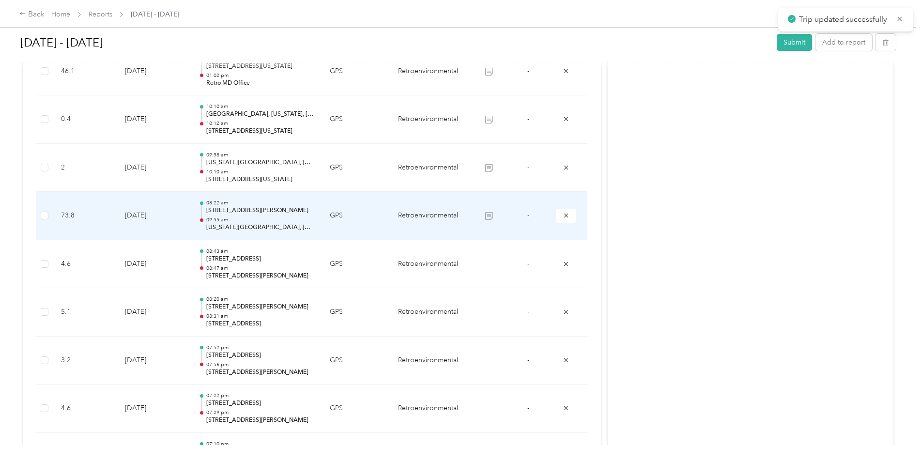
scroll to position [1294, 0]
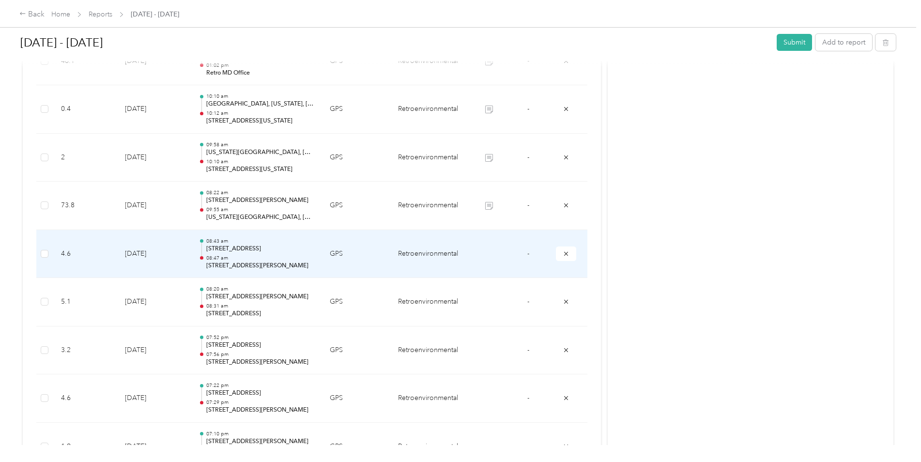
click at [491, 252] on td at bounding box center [488, 254] width 39 height 48
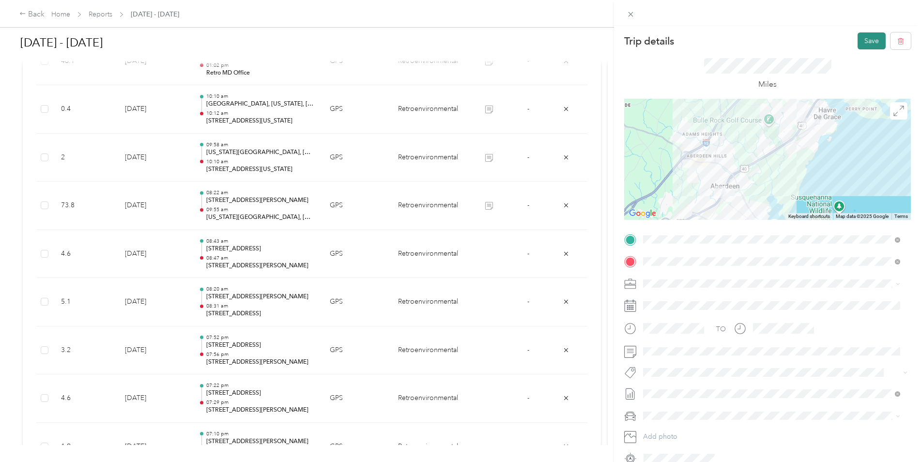
click at [867, 36] on button "Save" at bounding box center [871, 40] width 28 height 17
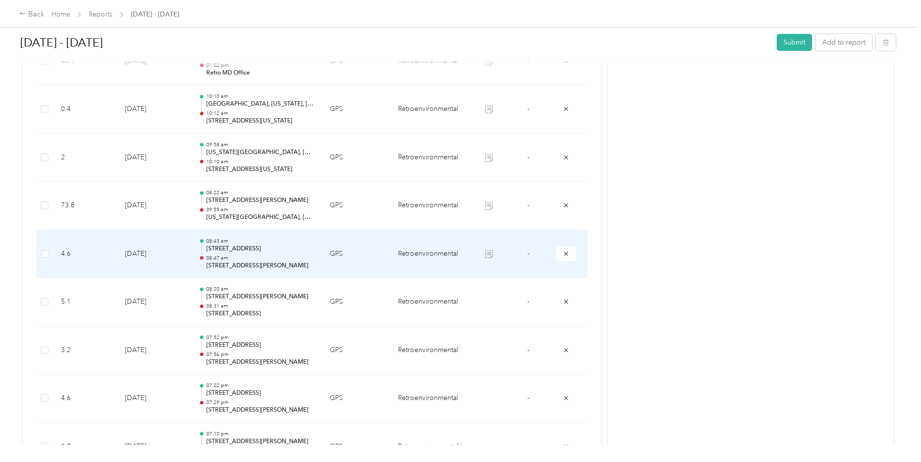
click at [254, 258] on p "08:47 am" at bounding box center [260, 258] width 108 height 7
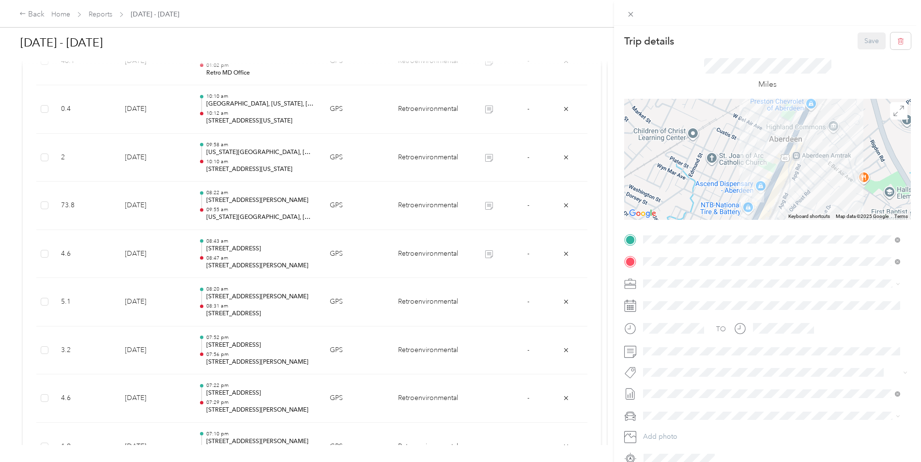
click at [564, 253] on div "Trip details Save This trip cannot be edited because it is either under review,…" at bounding box center [460, 231] width 921 height 462
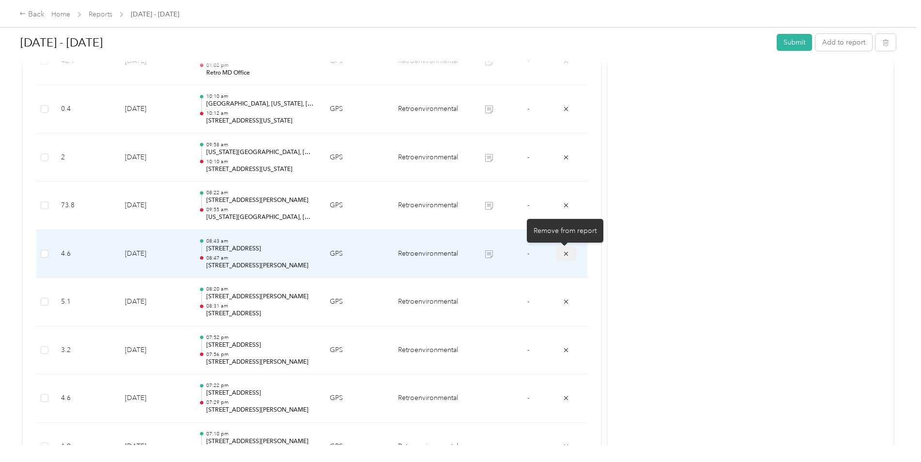
click at [563, 254] on icon "submit" at bounding box center [566, 253] width 7 height 7
click at [565, 254] on icon "submit" at bounding box center [566, 253] width 7 height 7
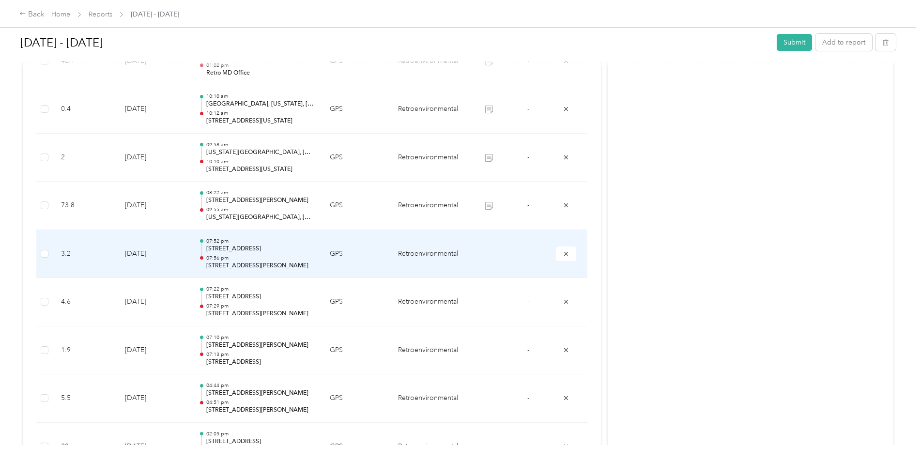
click at [299, 255] on p "07:56 pm" at bounding box center [260, 258] width 108 height 7
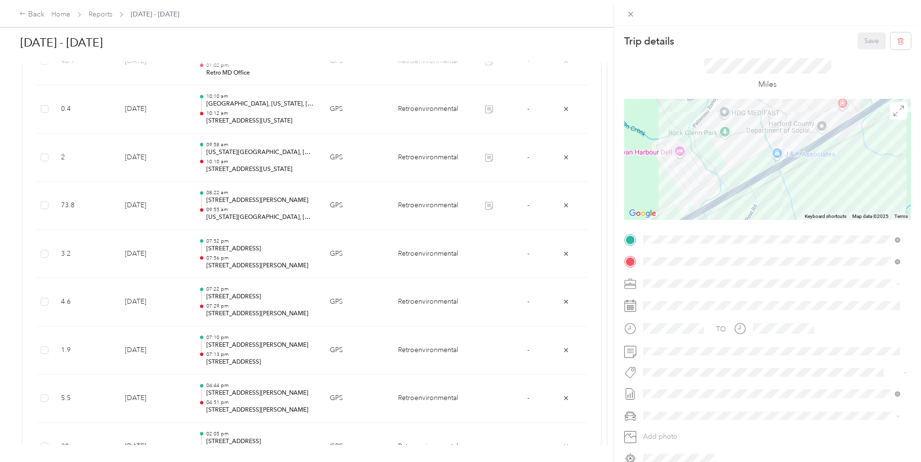
drag, startPoint x: 735, startPoint y: 212, endPoint x: 741, endPoint y: 145, distance: 67.1
click at [742, 147] on div at bounding box center [767, 159] width 287 height 121
drag, startPoint x: 699, startPoint y: 191, endPoint x: 744, endPoint y: 140, distance: 67.9
click at [744, 140] on div at bounding box center [767, 159] width 287 height 121
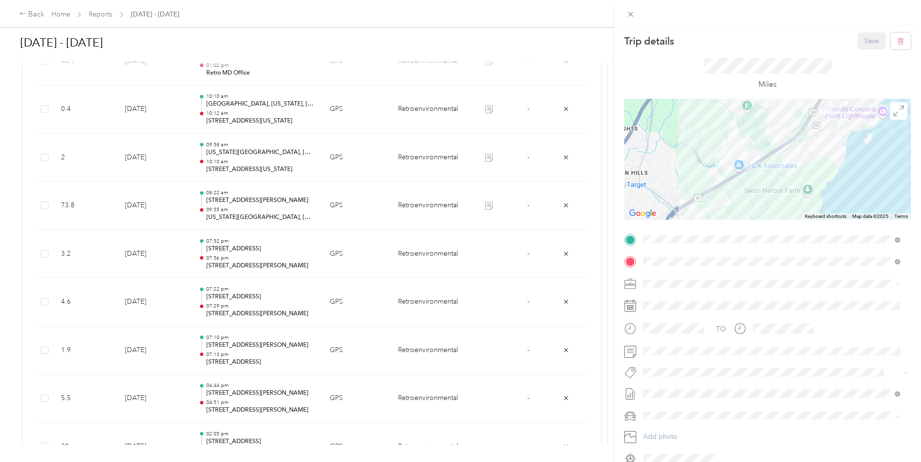
drag, startPoint x: 750, startPoint y: 145, endPoint x: 720, endPoint y: 189, distance: 53.0
click at [720, 189] on div at bounding box center [767, 159] width 287 height 121
click at [900, 282] on span at bounding box center [775, 283] width 271 height 15
click at [900, 283] on icon at bounding box center [898, 284] width 4 height 4
click at [565, 253] on div "Trip details Save This trip cannot be edited because it is either under review,…" at bounding box center [460, 231] width 921 height 462
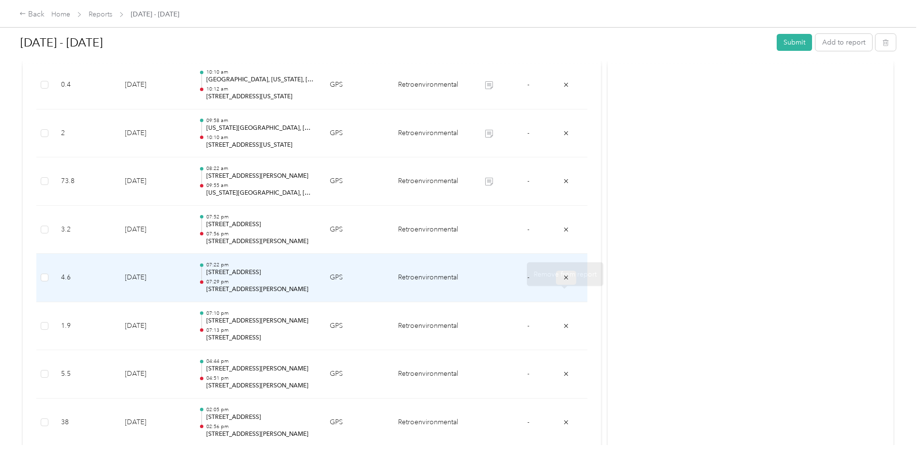
scroll to position [1342, 0]
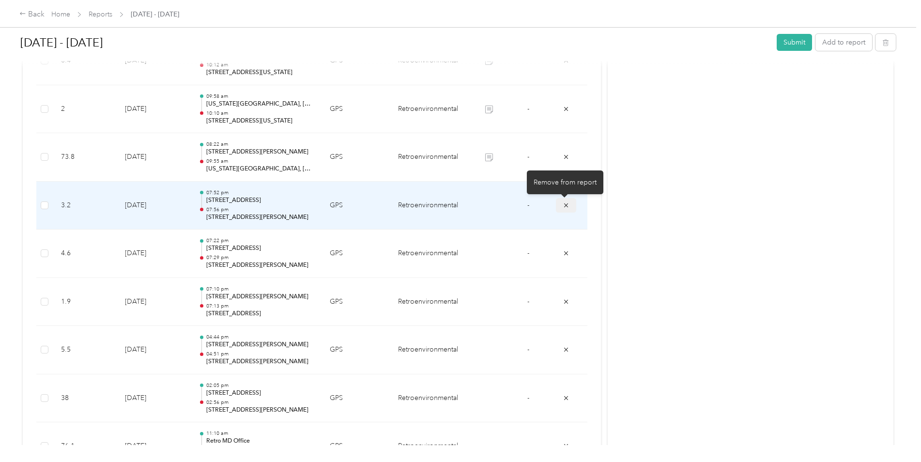
click at [564, 205] on icon "submit" at bounding box center [566, 205] width 7 height 7
click at [563, 205] on icon "submit" at bounding box center [566, 205] width 7 height 7
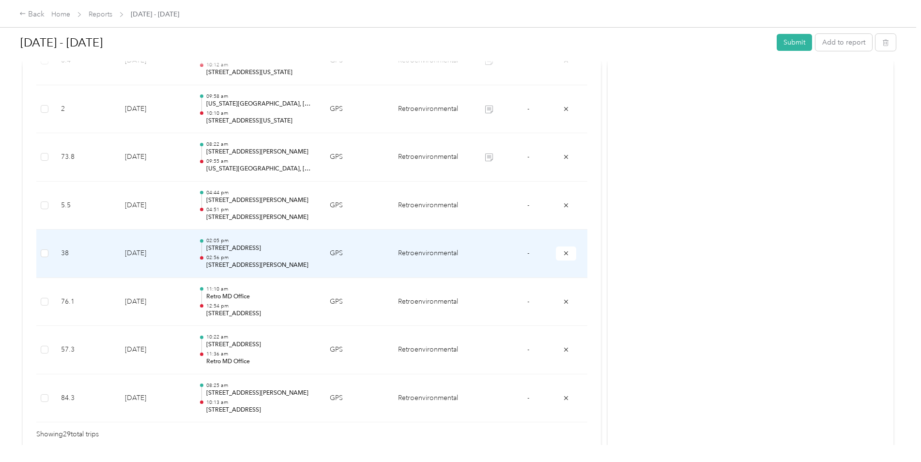
click at [283, 252] on p "[STREET_ADDRESS]" at bounding box center [260, 248] width 108 height 9
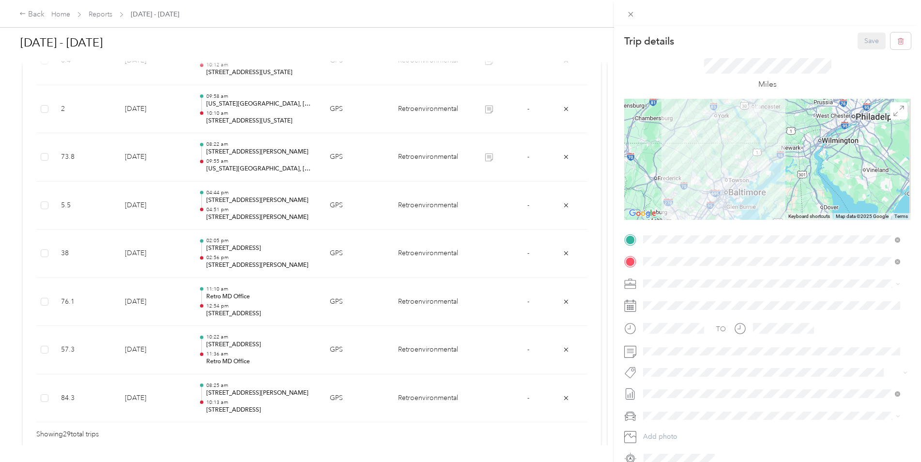
click at [367, 295] on div "Trip details Save This trip cannot be edited because it is either under review,…" at bounding box center [460, 231] width 921 height 462
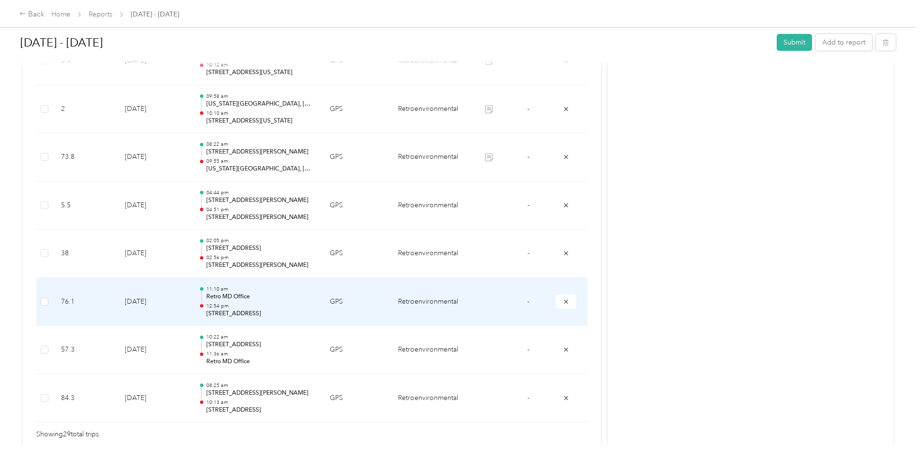
click at [491, 301] on td at bounding box center [488, 302] width 39 height 48
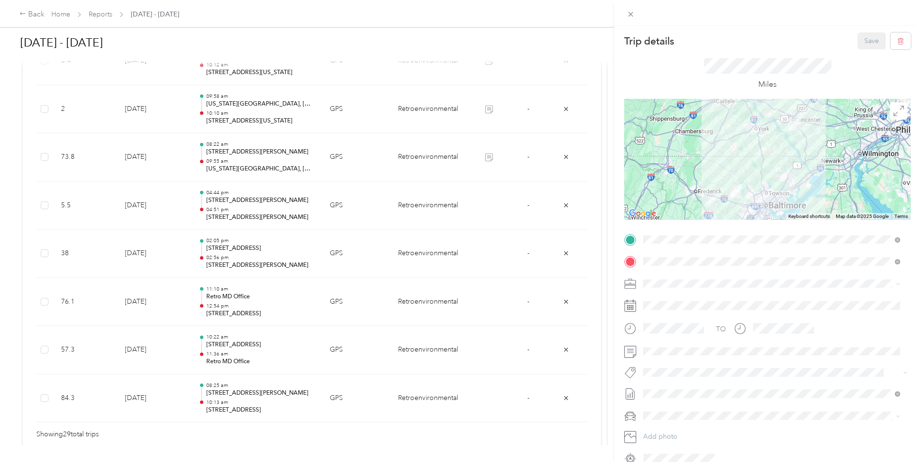
click at [498, 201] on div "Trip details Save This trip cannot be edited because it is either under review,…" at bounding box center [460, 231] width 921 height 462
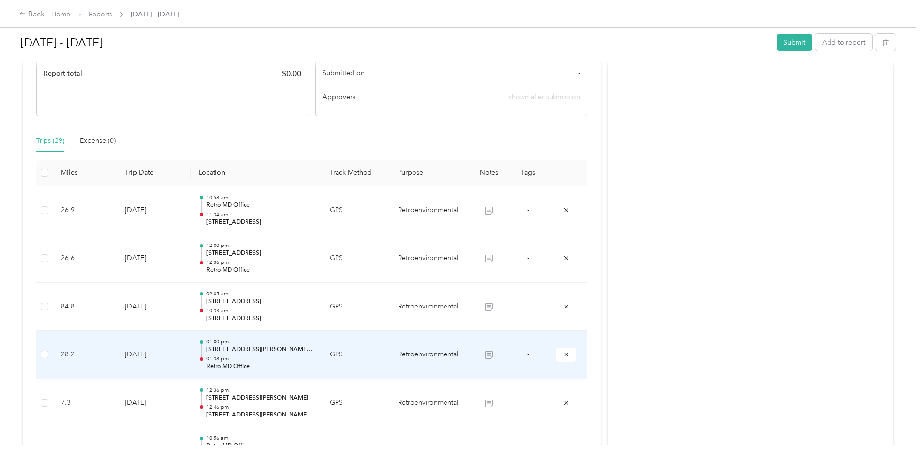
scroll to position [0, 0]
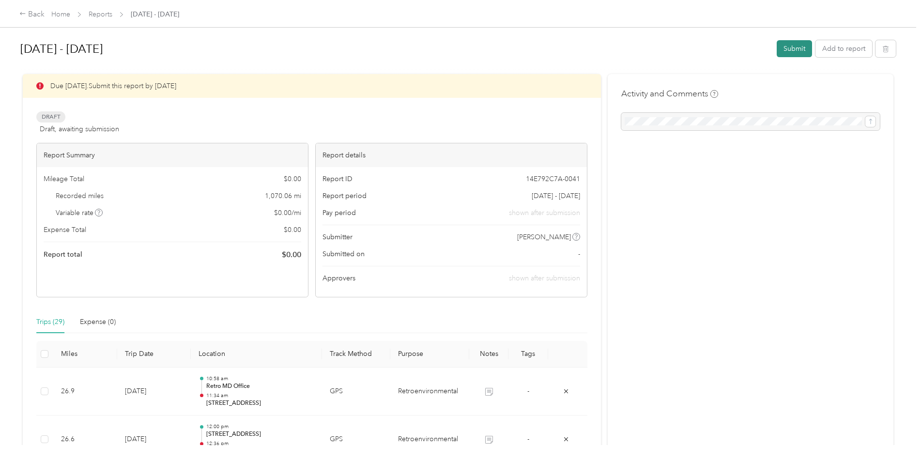
click at [789, 48] on button "Submit" at bounding box center [794, 48] width 35 height 17
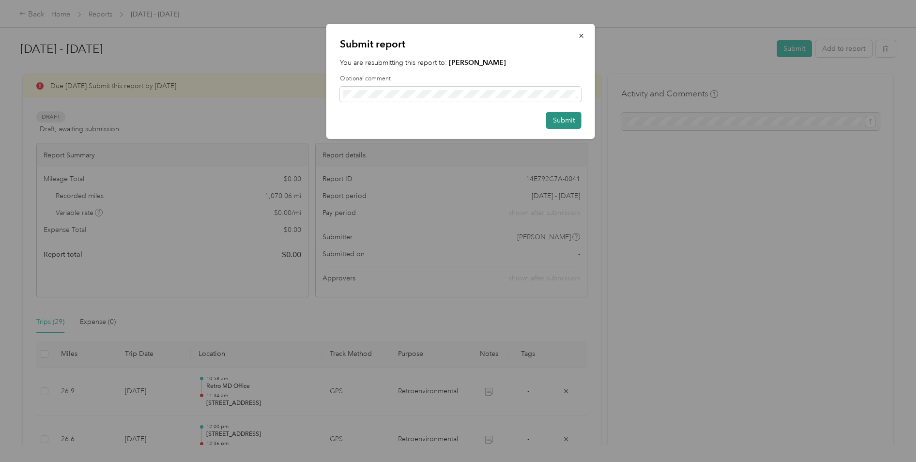
click at [563, 117] on button "Submit" at bounding box center [563, 120] width 35 height 17
